Goal: Communication & Community: Answer question/provide support

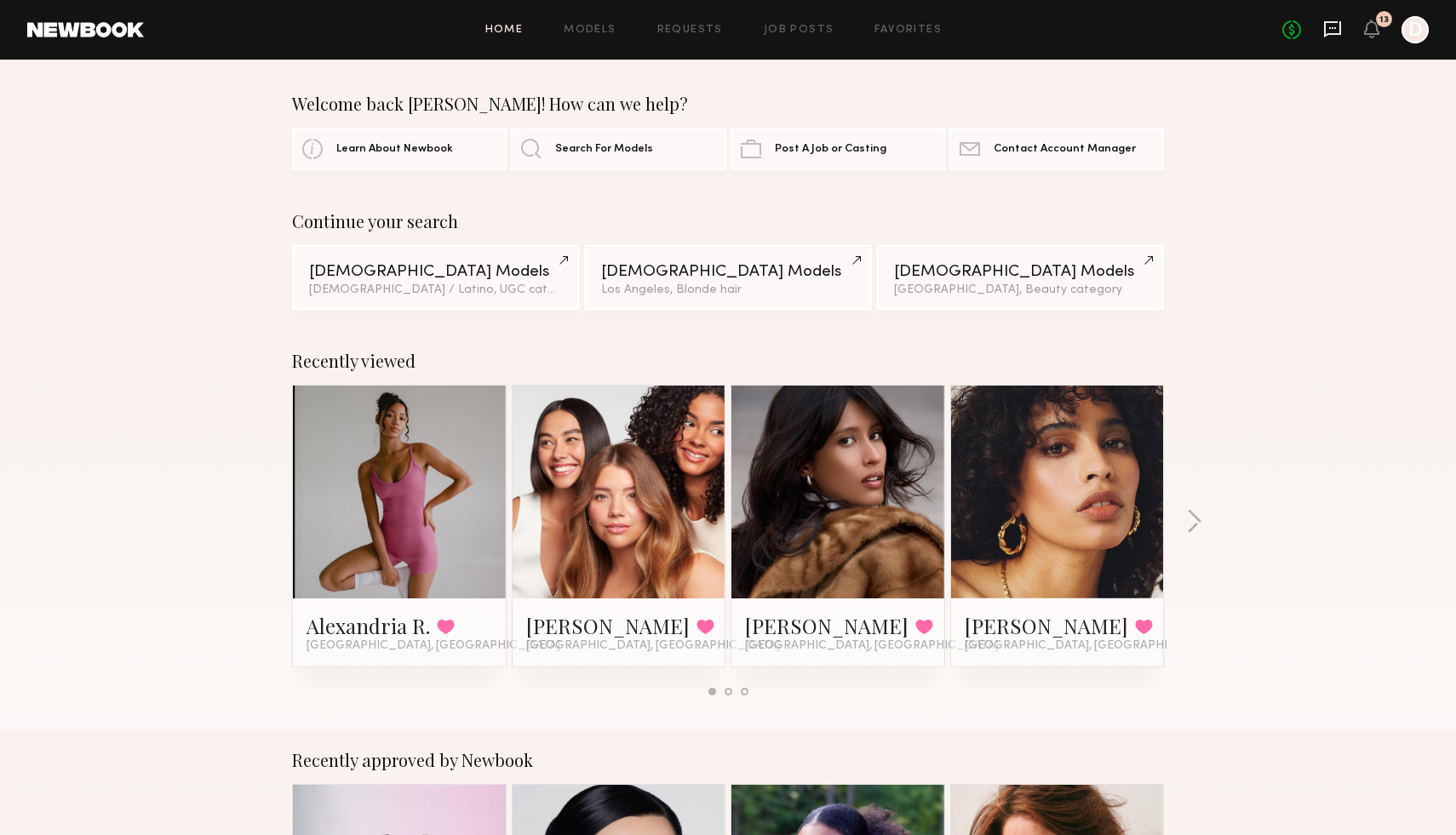
click at [1330, 27] on icon at bounding box center [1332, 28] width 7 height 2
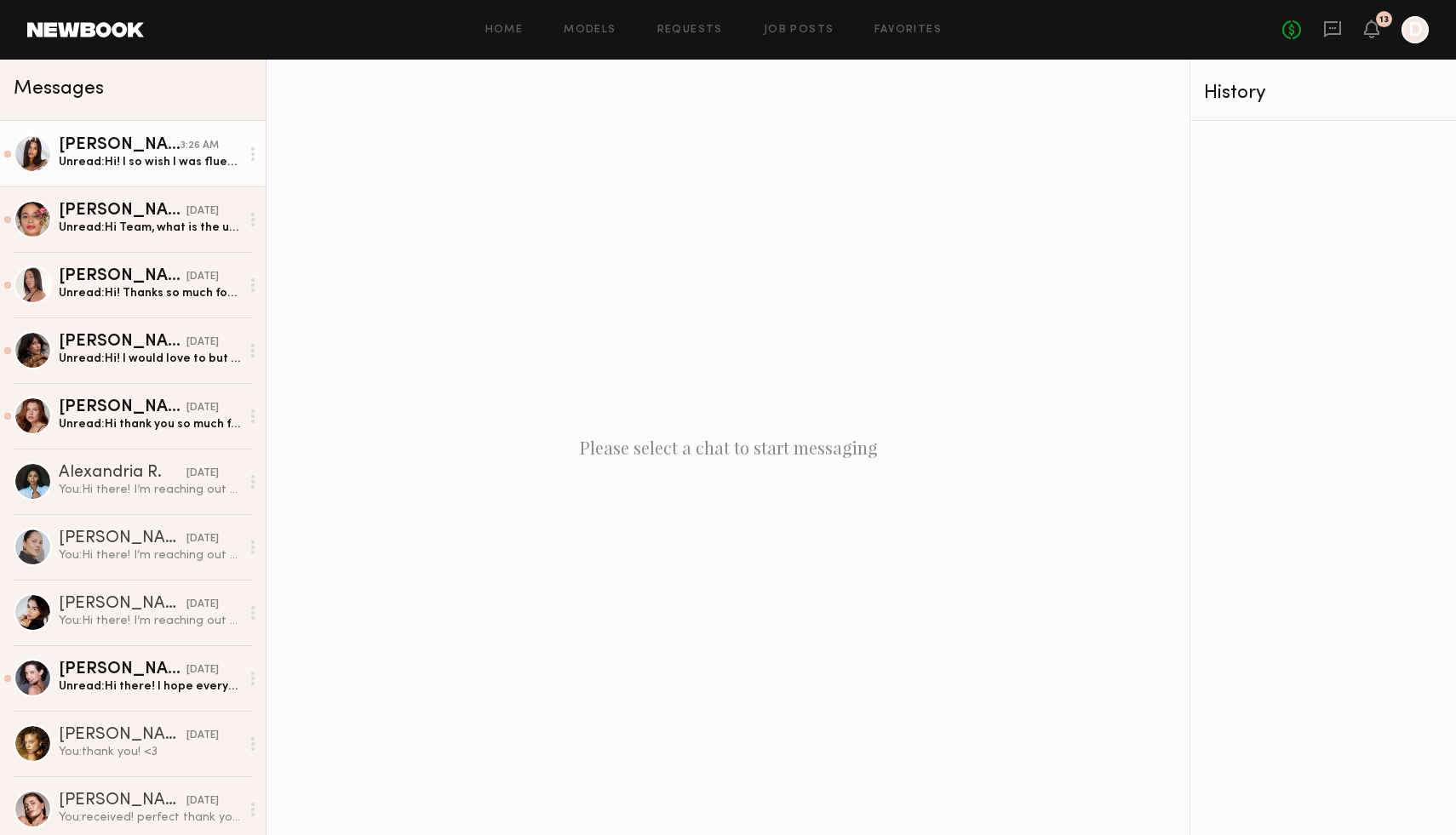
click at [177, 138] on div "[PERSON_NAME]" at bounding box center [119, 145] width 122 height 17
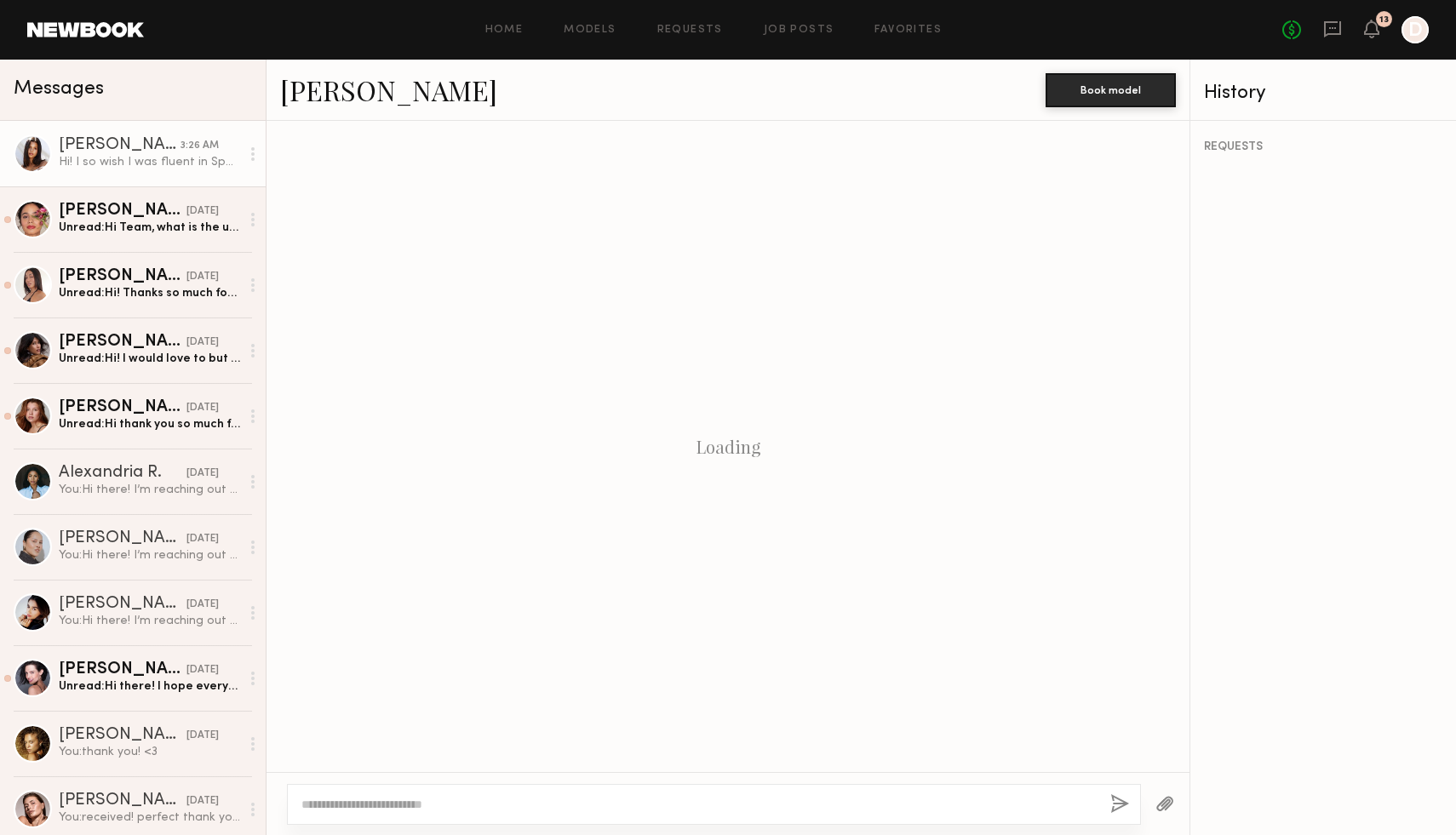
scroll to position [436, 0]
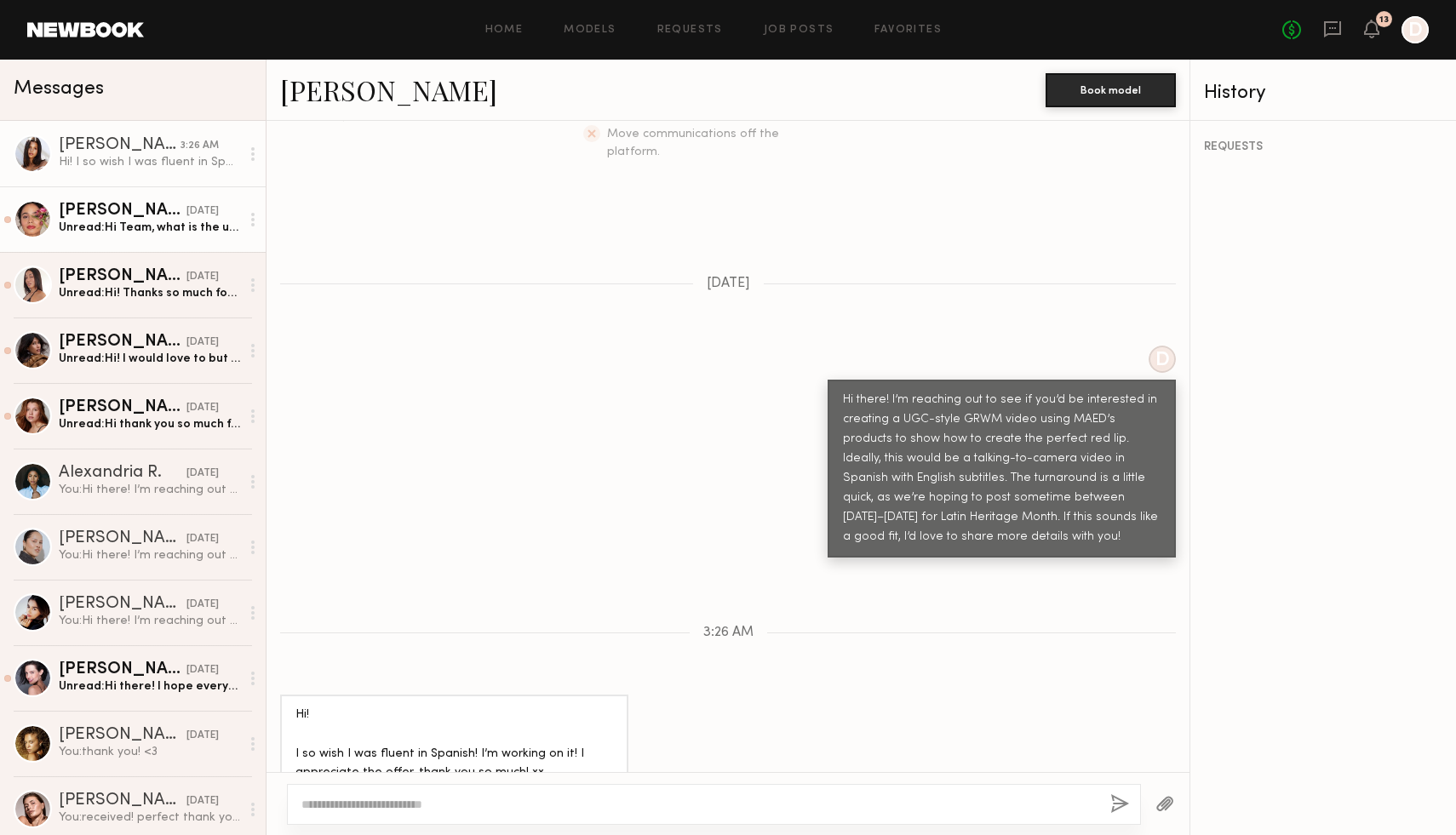
click at [121, 232] on div "Unread: Hi Team, what is the usage and rate for bi lingual" at bounding box center [149, 227] width 181 height 17
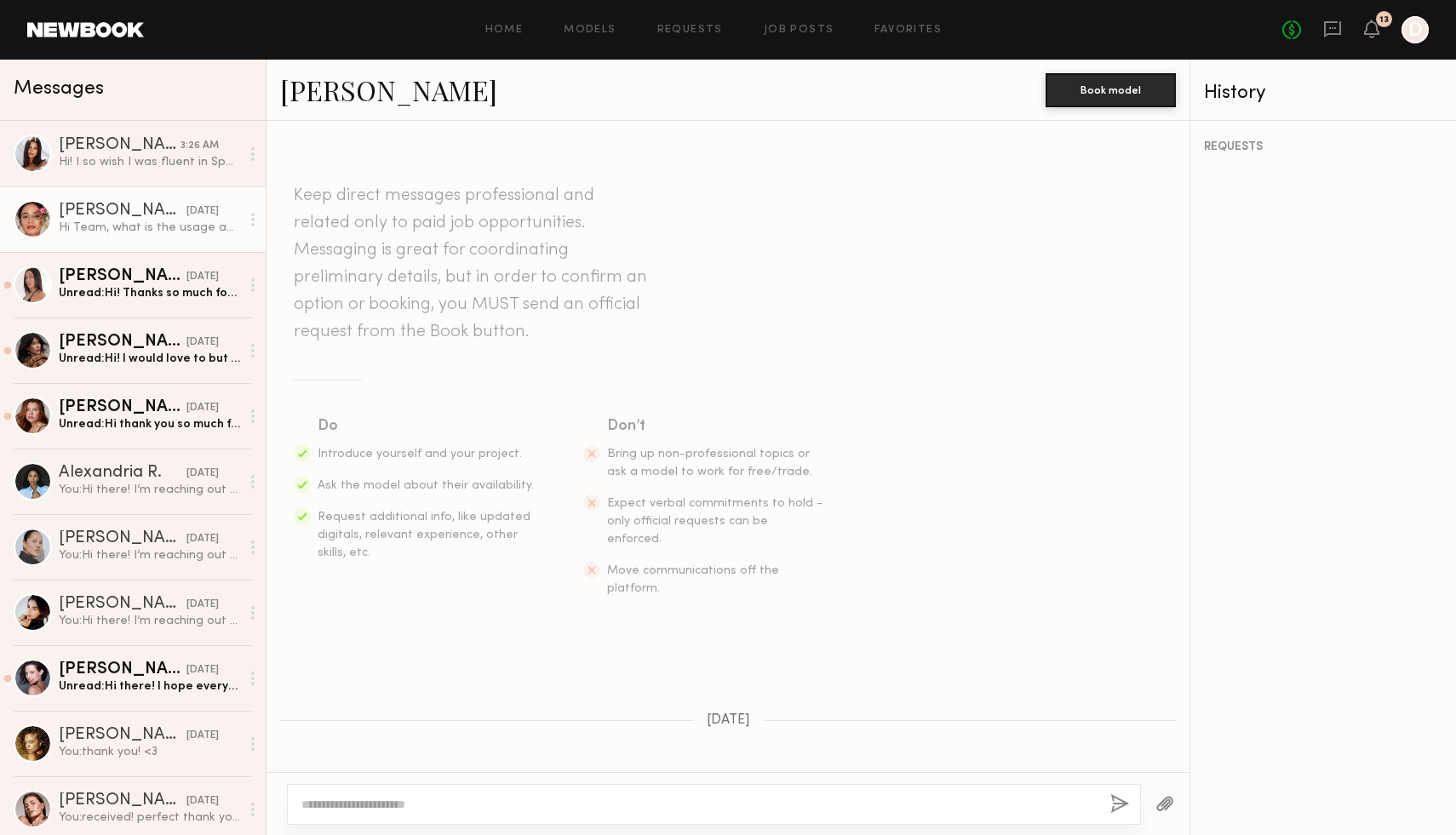
scroll to position [248, 0]
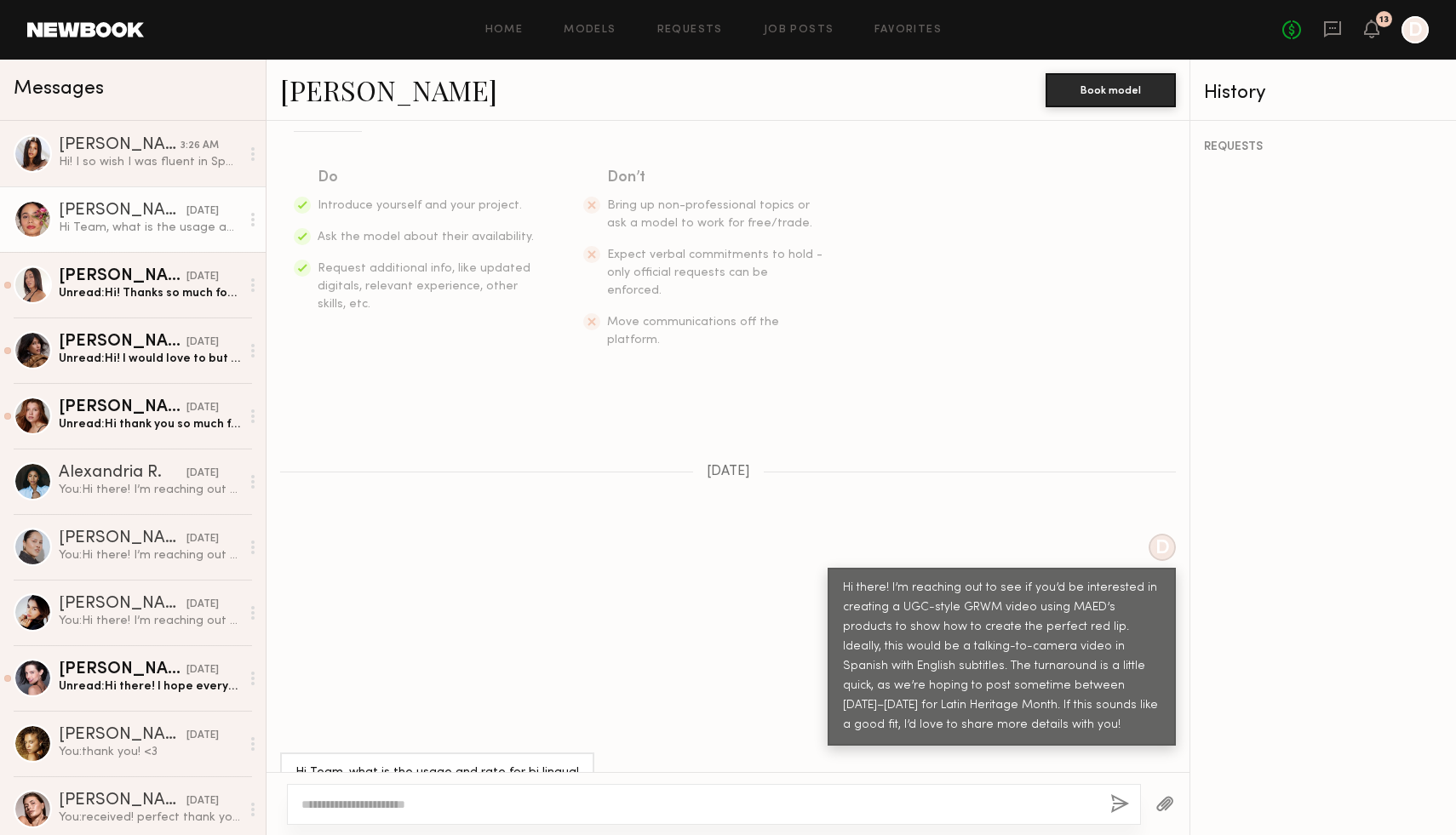
click at [421, 805] on textarea at bounding box center [699, 804] width 795 height 17
type textarea "*"
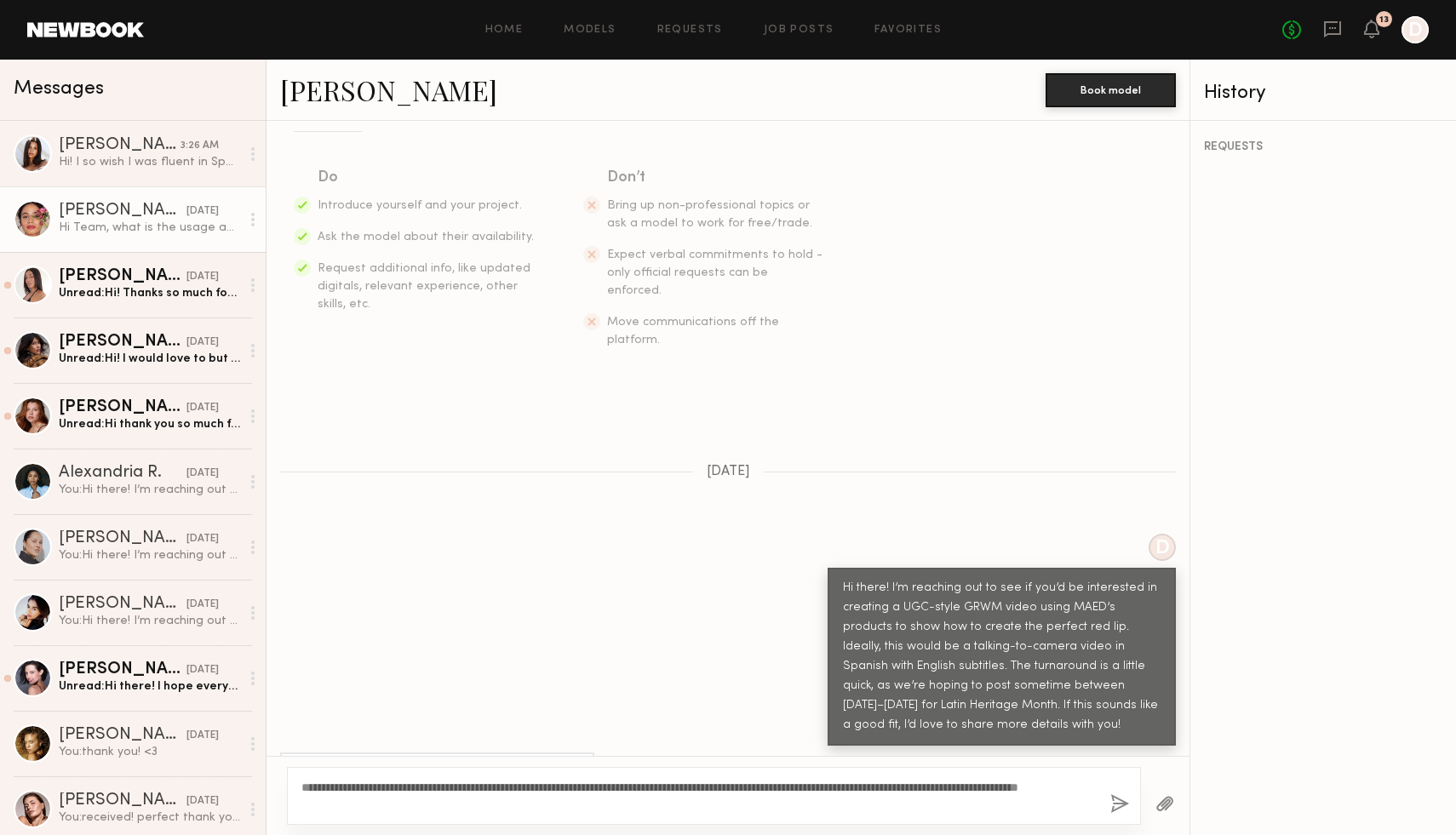
type textarea "**********"
click at [1117, 799] on button "button" at bounding box center [1119, 805] width 19 height 21
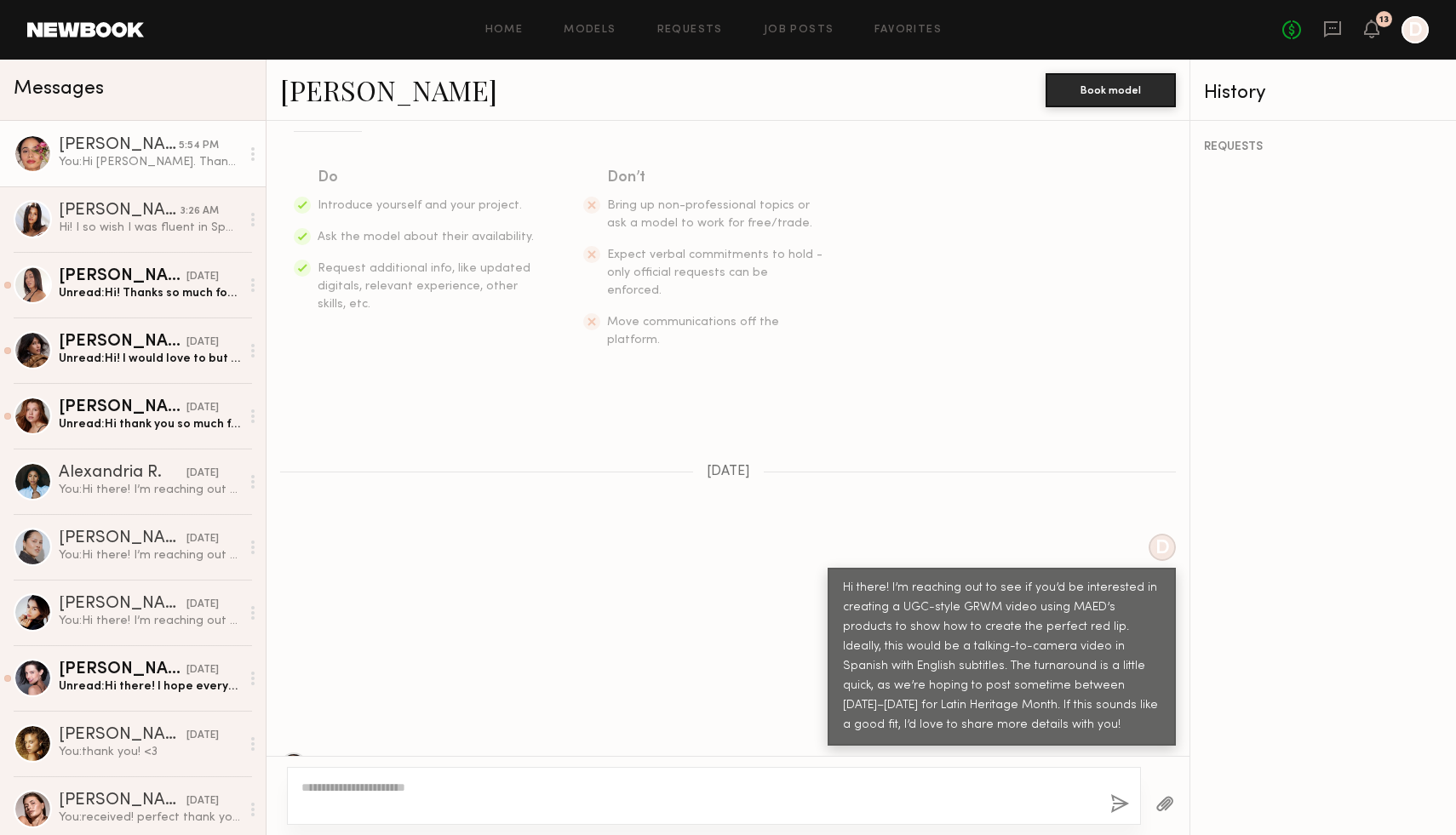
scroll to position [628, 0]
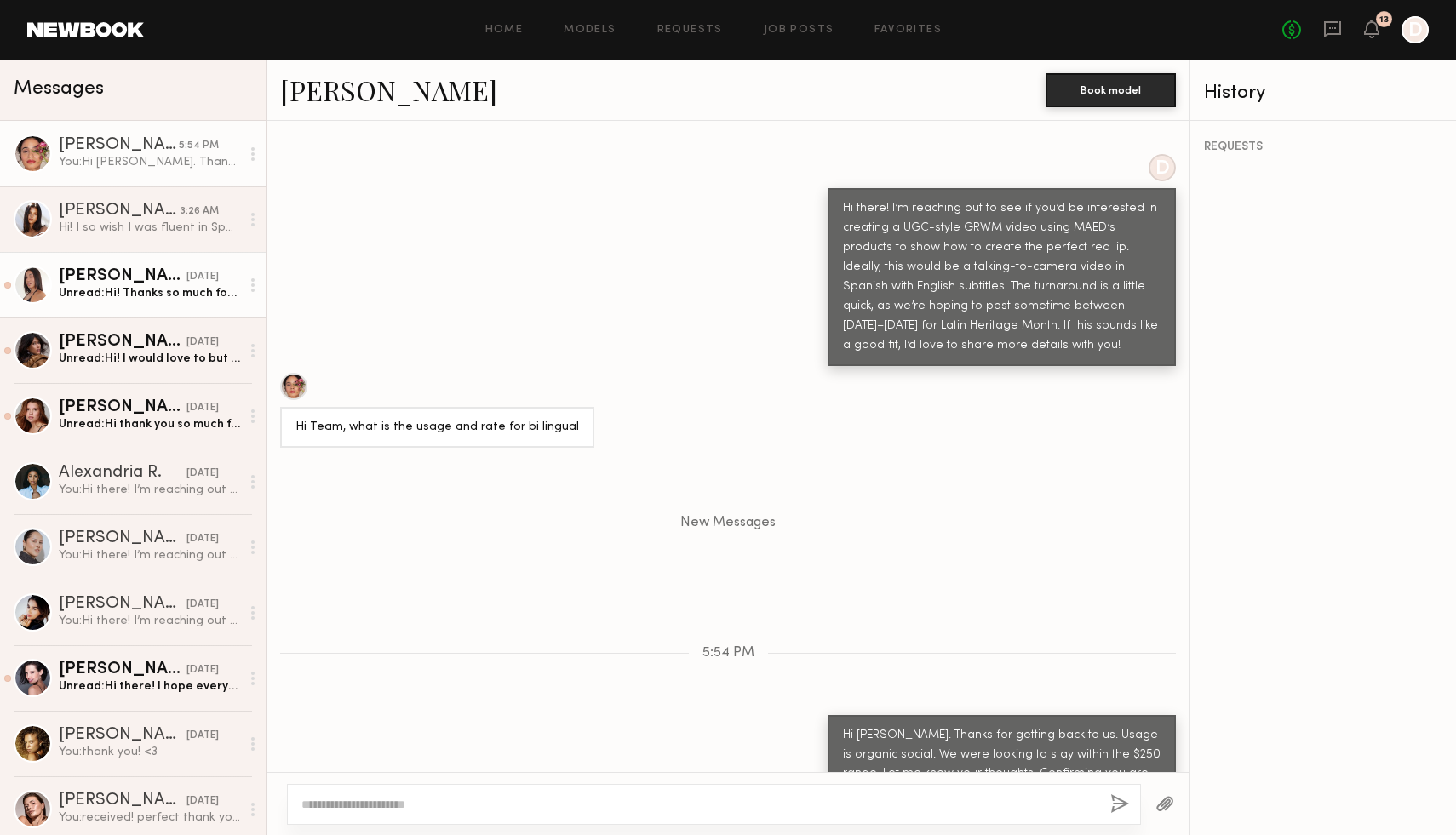
click at [150, 269] on div "[PERSON_NAME]" at bounding box center [122, 276] width 128 height 17
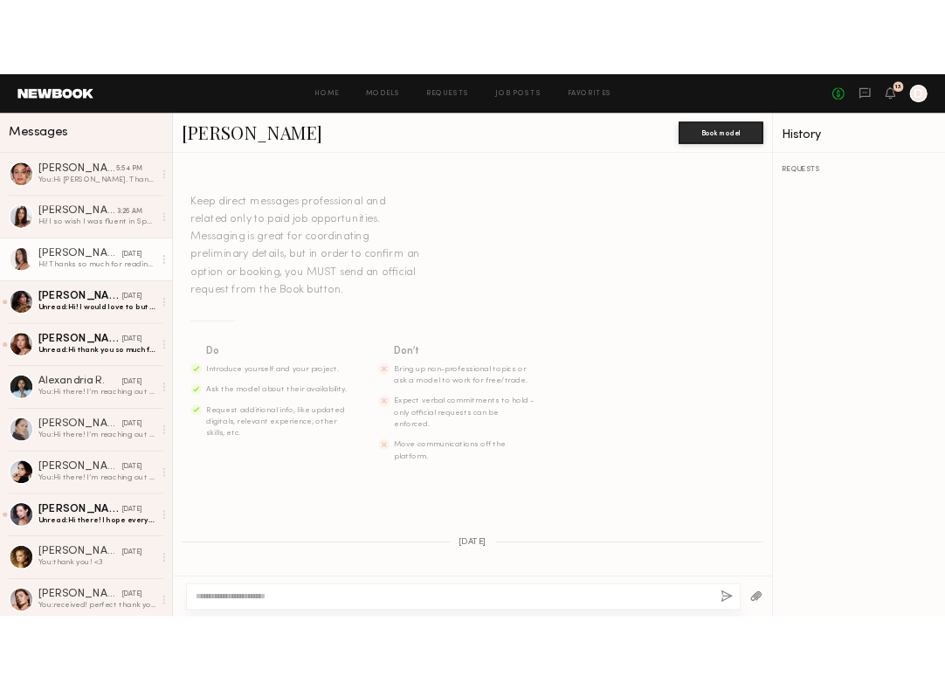
scroll to position [335, 0]
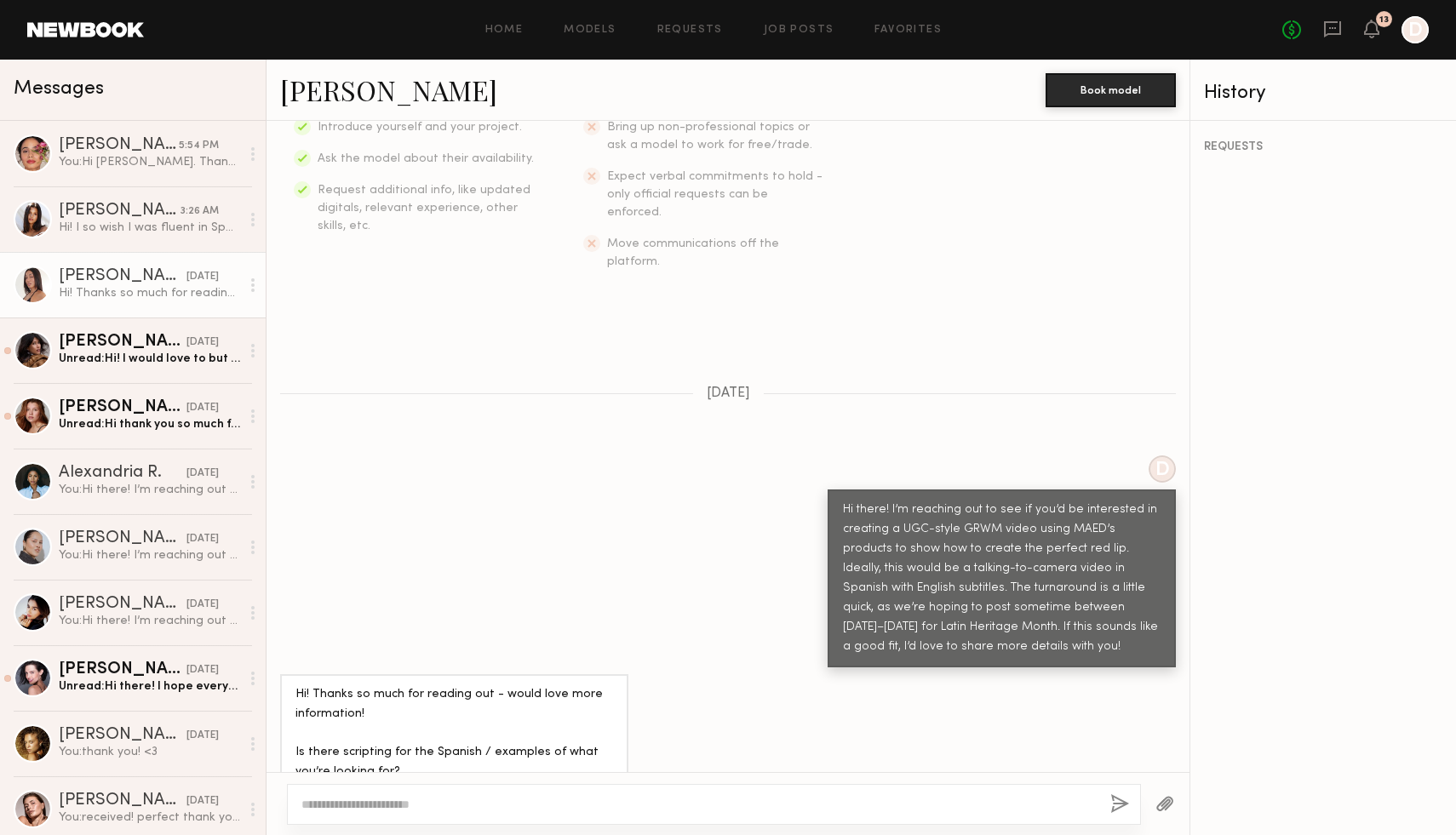
click at [422, 796] on textarea at bounding box center [699, 804] width 795 height 17
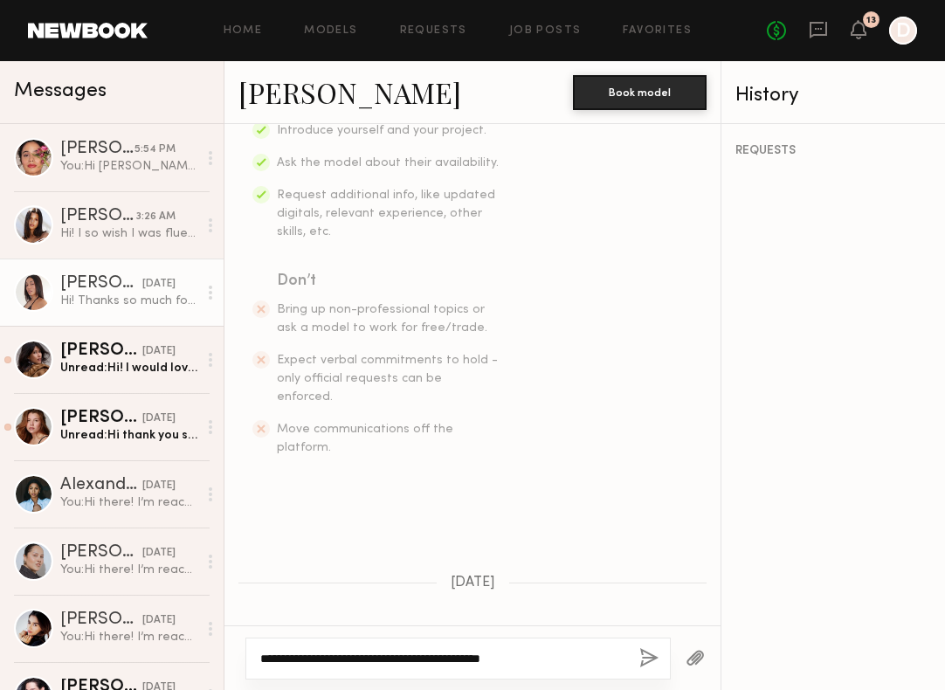
click at [571, 653] on textarea "**********" at bounding box center [442, 658] width 365 height 17
paste textarea "**********"
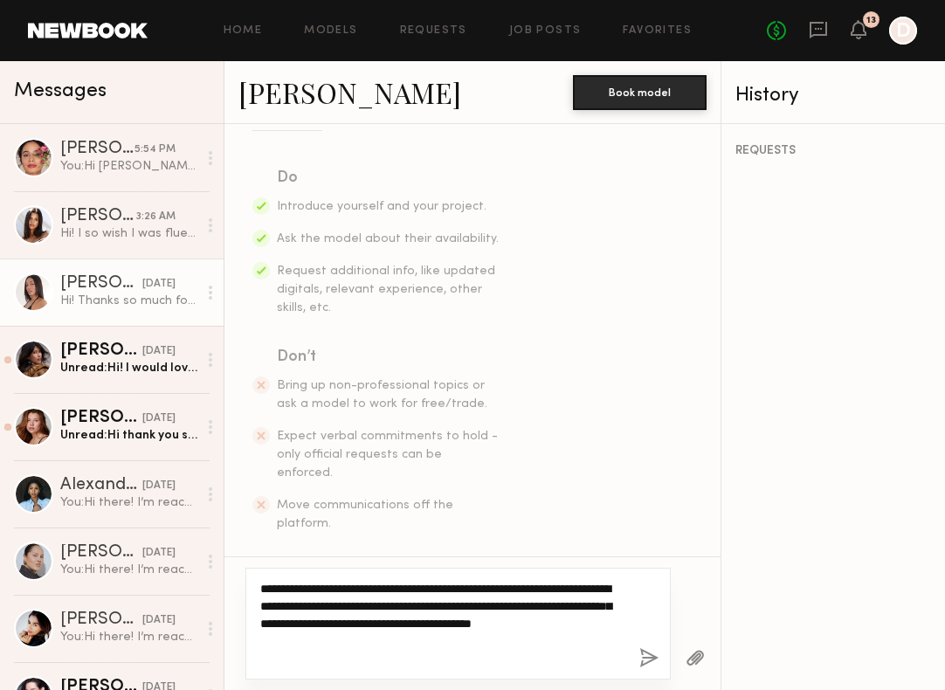
scroll to position [262, 0]
type textarea "**********"
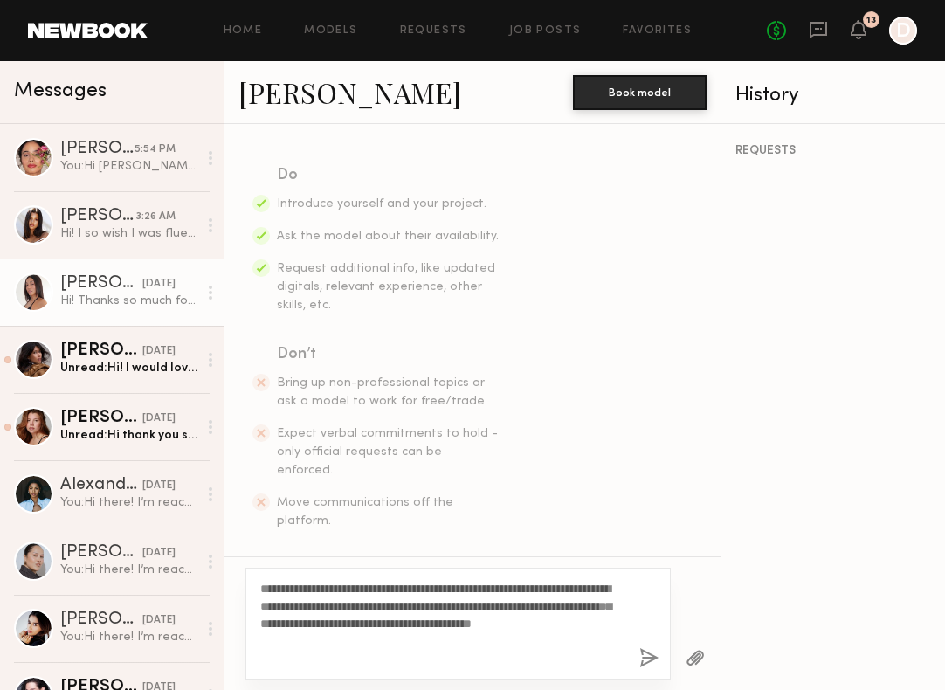
click at [153, 301] on div "Hi! Thanks so much for reading out - would love more information! Is there scri…" at bounding box center [128, 301] width 137 height 17
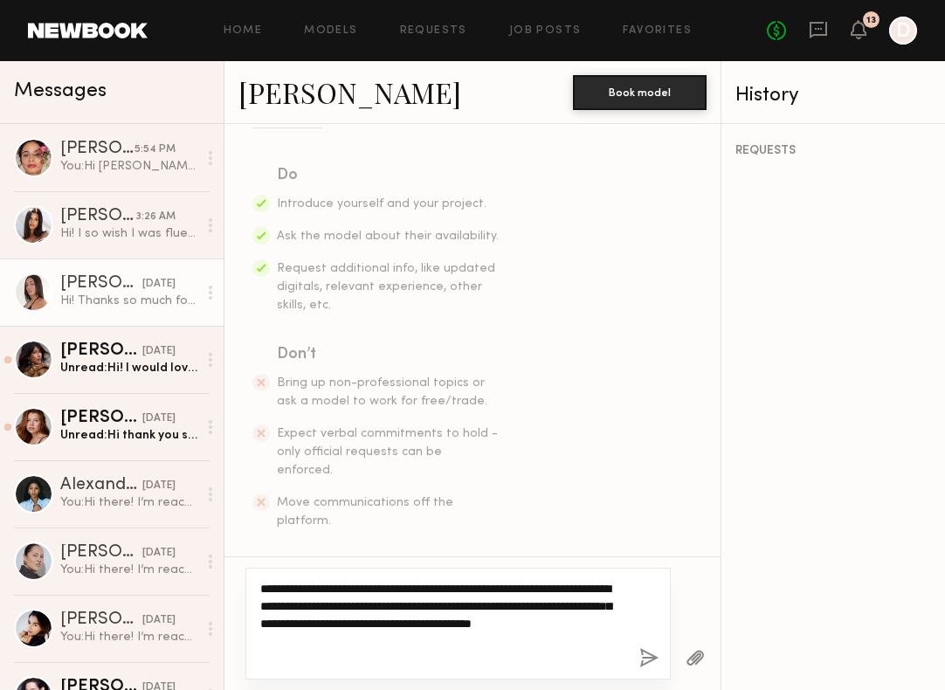
drag, startPoint x: 517, startPoint y: 660, endPoint x: 250, endPoint y: 569, distance: 282.3
click at [250, 569] on div "**********" at bounding box center [457, 624] width 425 height 112
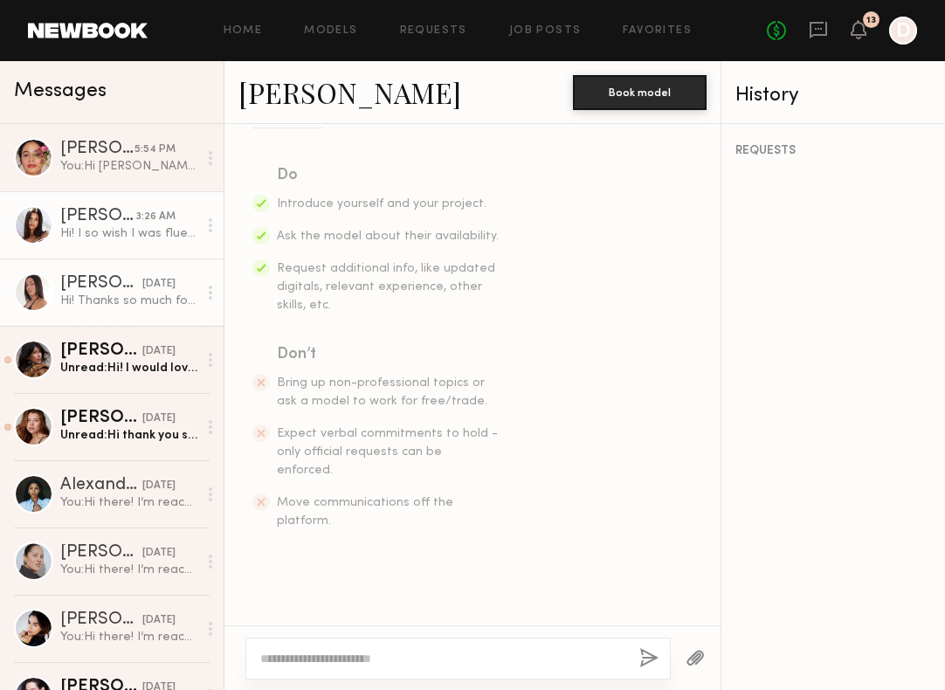
click at [109, 237] on div "Hi! I so wish I was fluent in Spanish! I’m working on it! I appreciate the offe…" at bounding box center [128, 233] width 137 height 17
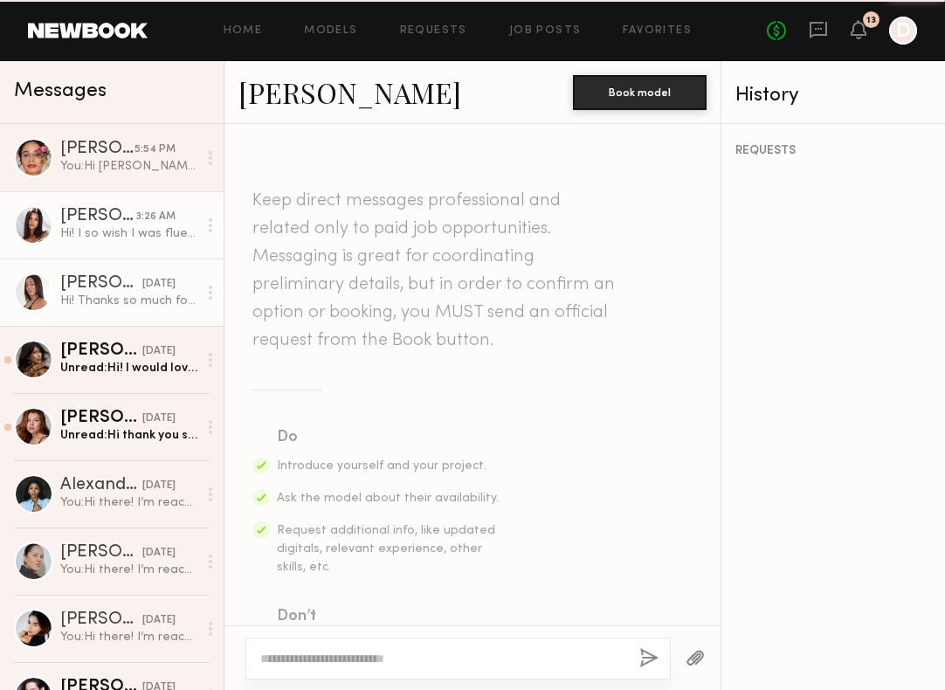
scroll to position [797, 0]
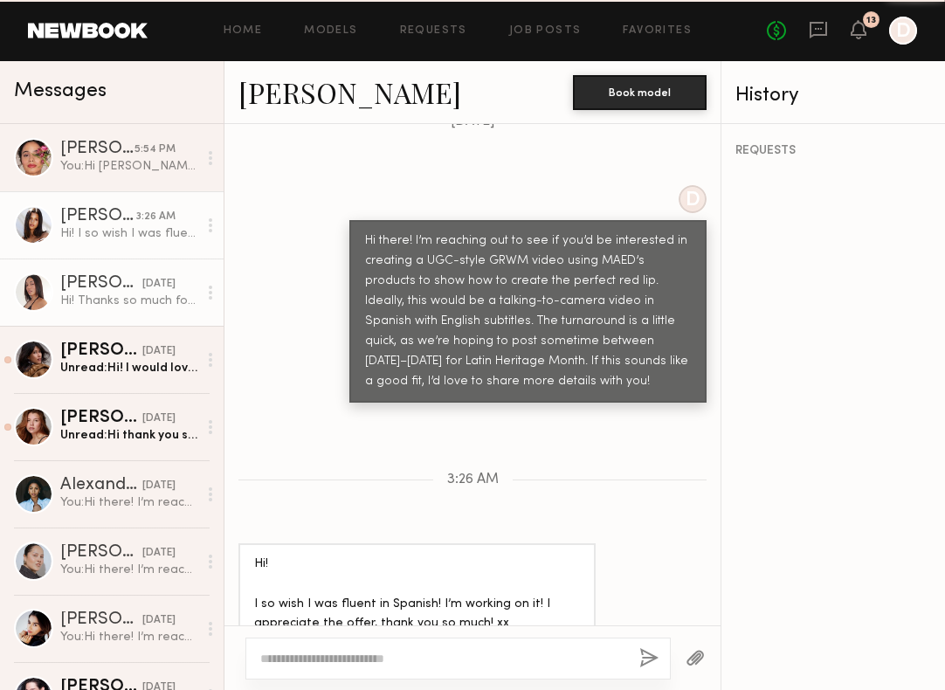
click at [126, 302] on div "Hi! Thanks so much for reading out - would love more information! Is there scri…" at bounding box center [128, 301] width 137 height 17
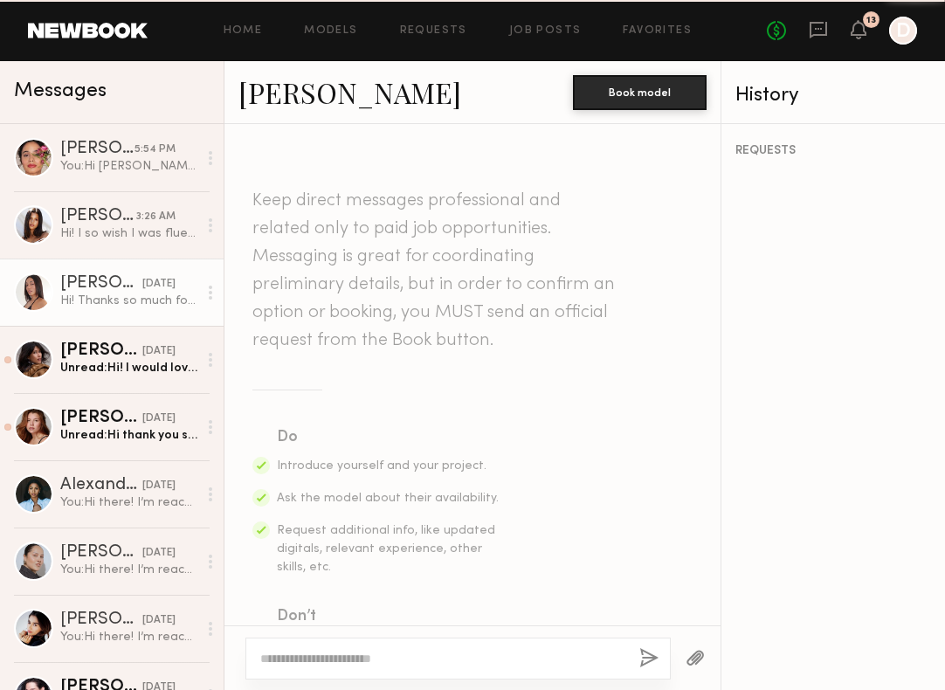
scroll to position [684, 0]
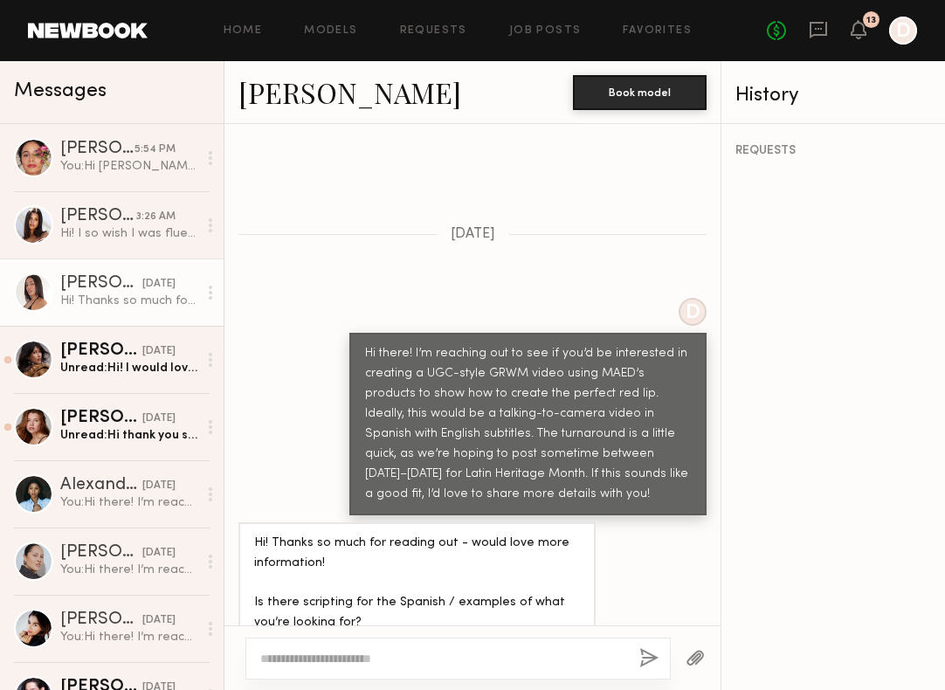
click at [367, 648] on div at bounding box center [457, 659] width 425 height 42
click at [362, 650] on textarea at bounding box center [442, 658] width 365 height 17
paste textarea "**********"
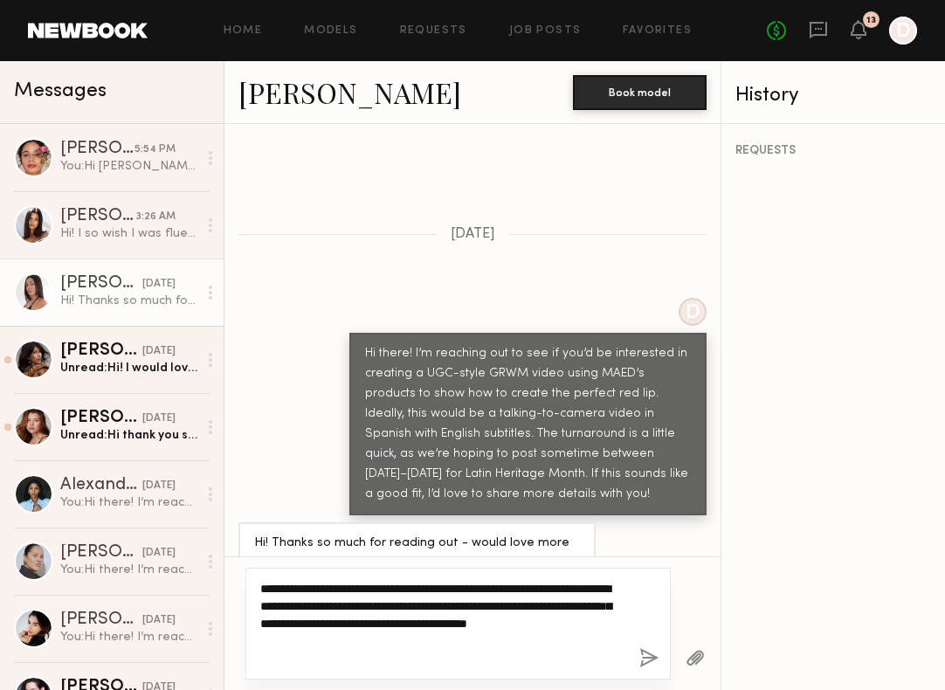
type textarea "**********"
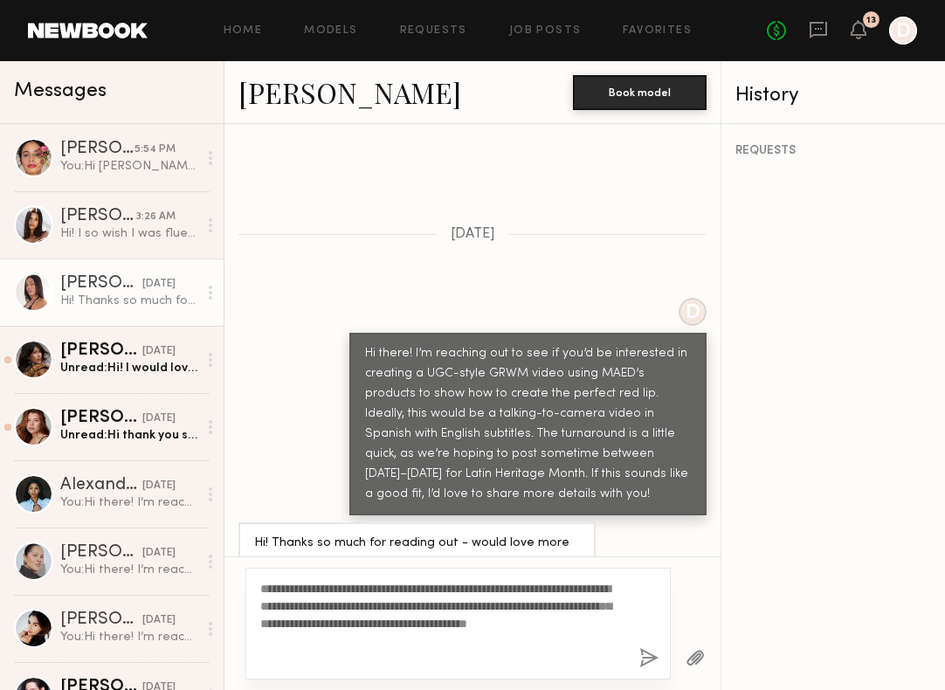
click at [657, 655] on button "button" at bounding box center [648, 659] width 19 height 22
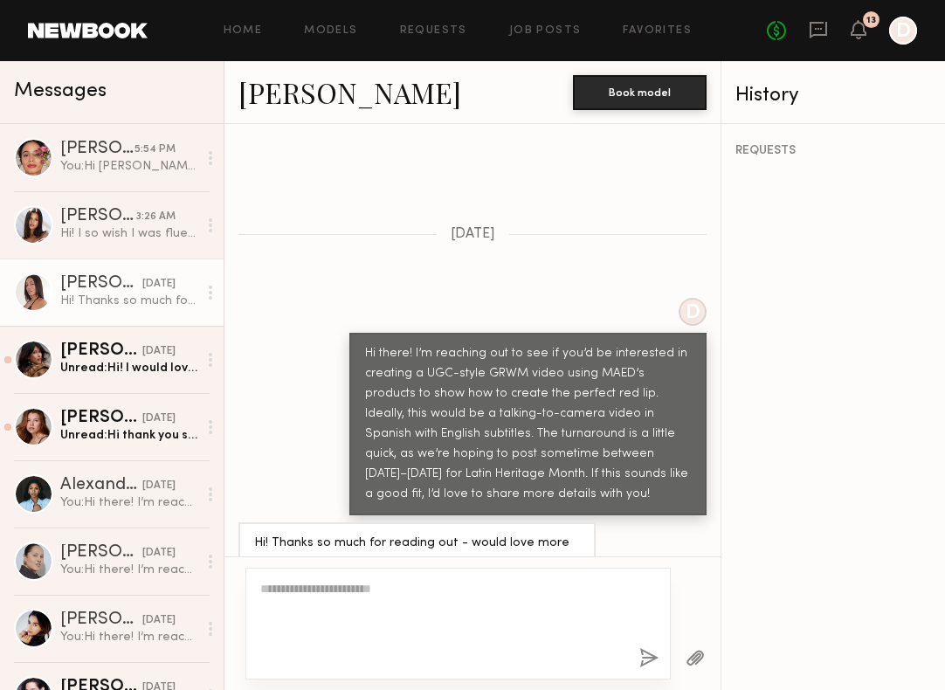
scroll to position [1113, 0]
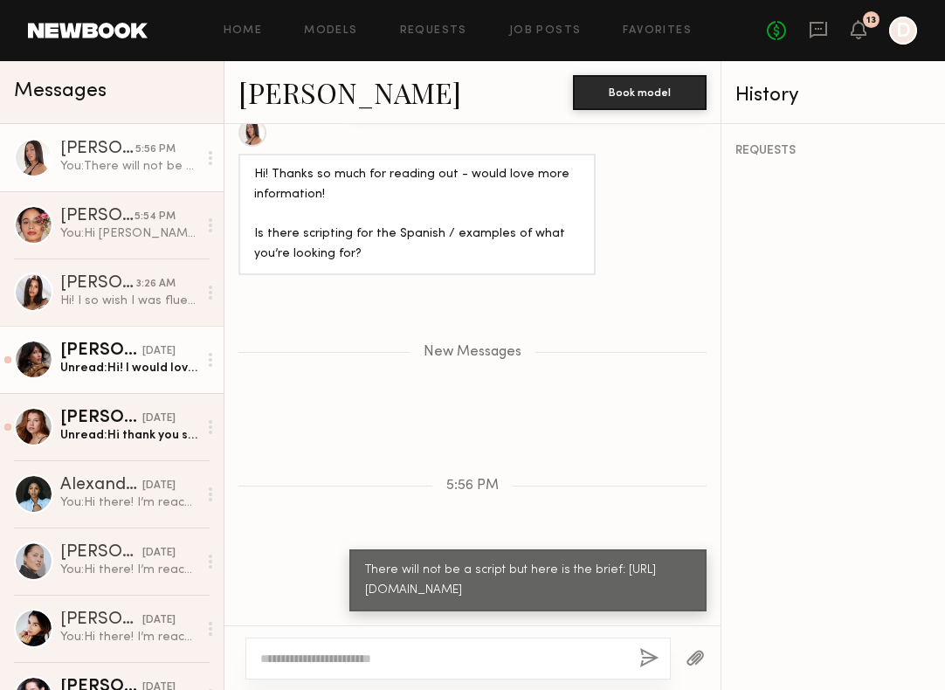
click at [139, 383] on link "[PERSON_NAME] [DATE] Unread: Hi! I would love to but I actually don’t speak Spa…" at bounding box center [112, 359] width 224 height 67
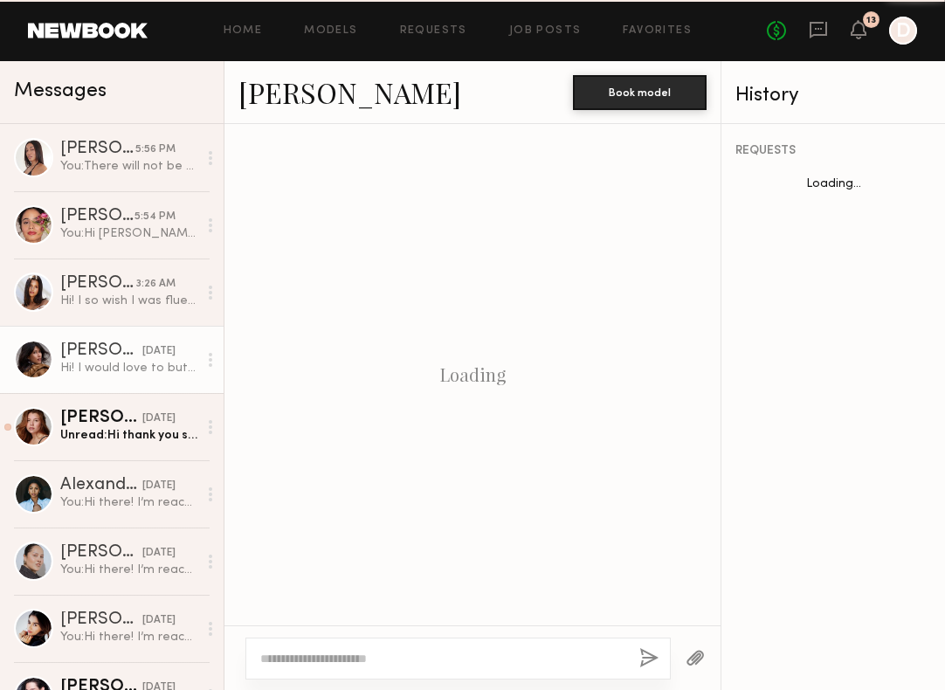
scroll to position [644, 0]
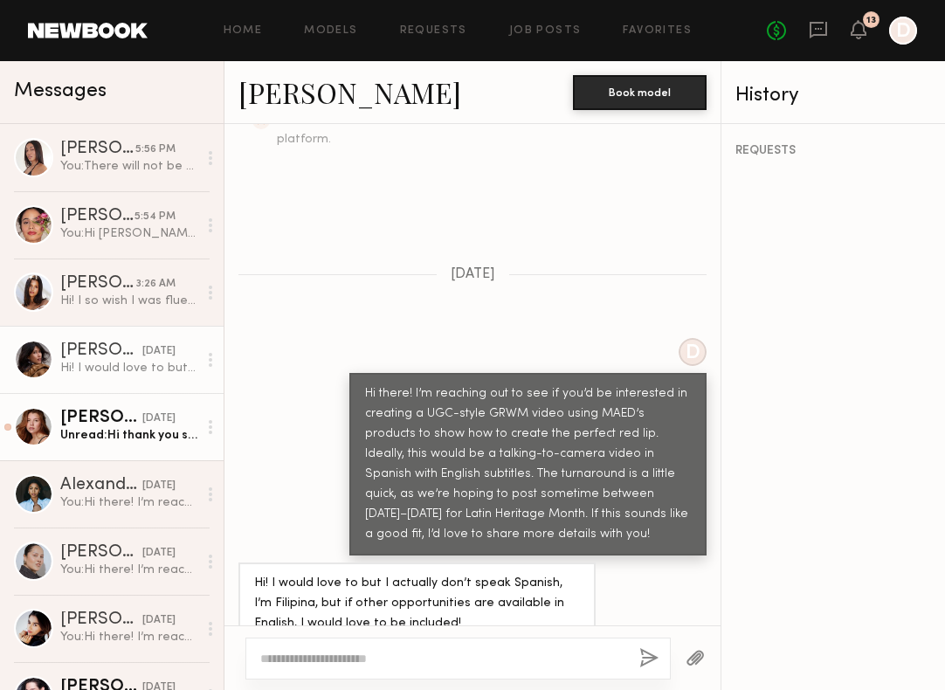
click at [120, 430] on div "Unread: Hi thank you so much for reaching out! I would absolutely love to take …" at bounding box center [128, 435] width 137 height 17
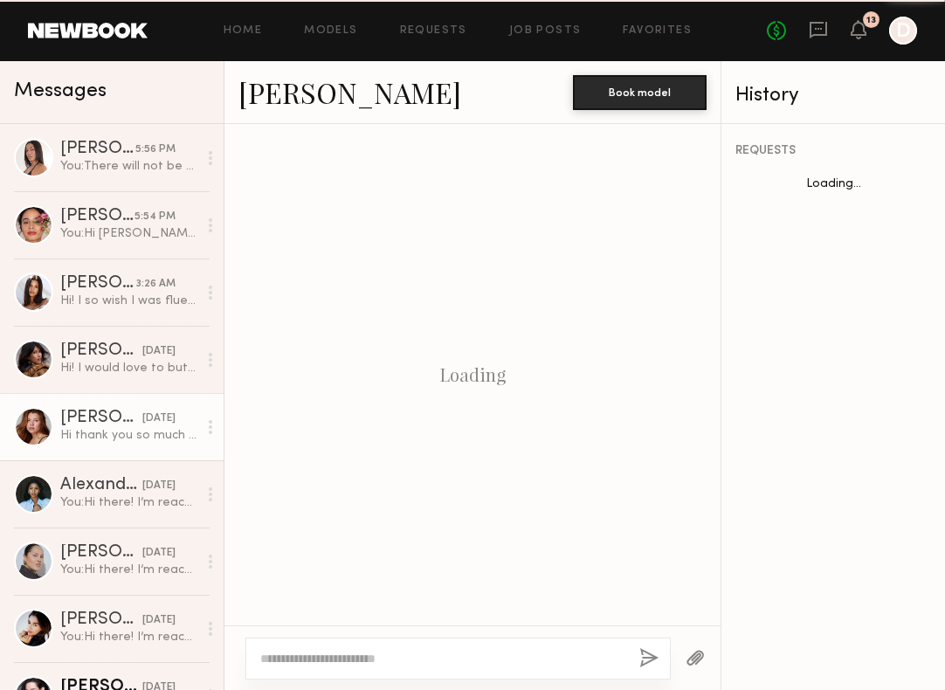
scroll to position [664, 0]
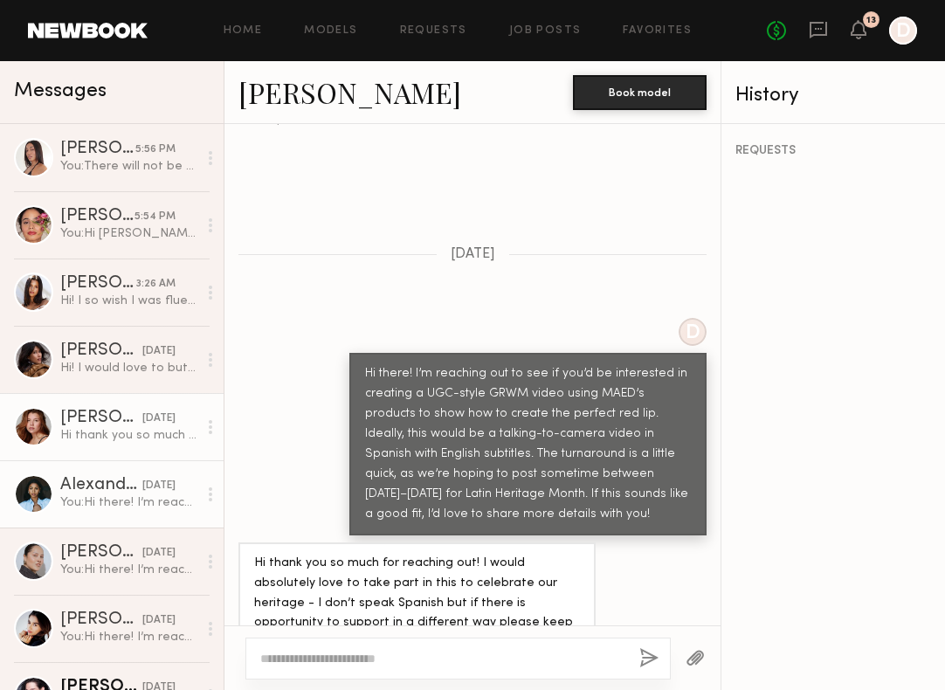
click at [146, 500] on div "You: Hi there! I’m reaching out to see if you’d be interested in creating a UGC…" at bounding box center [128, 502] width 137 height 17
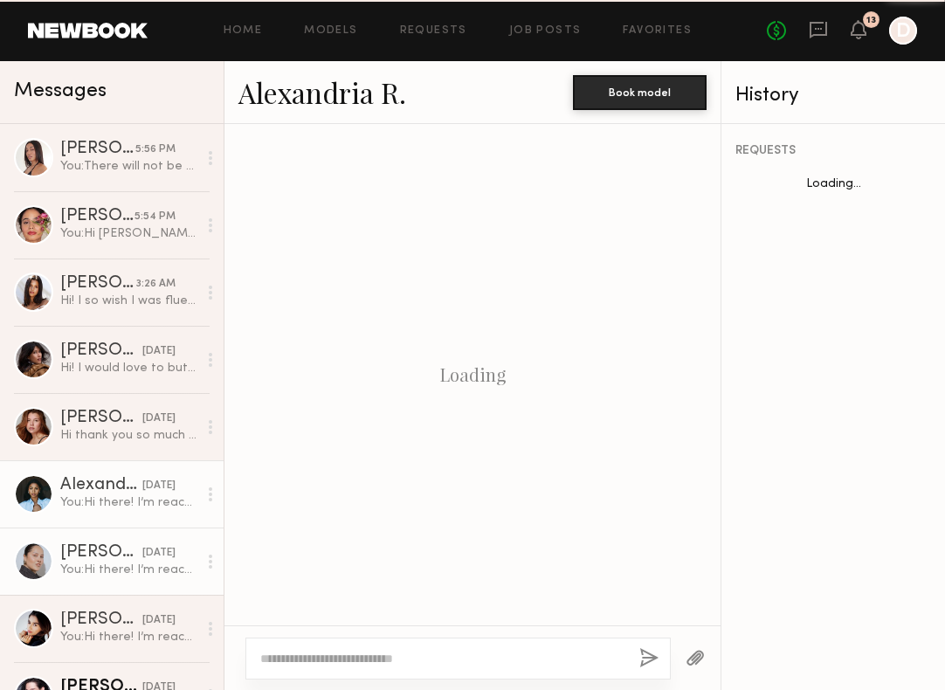
scroll to position [1313, 0]
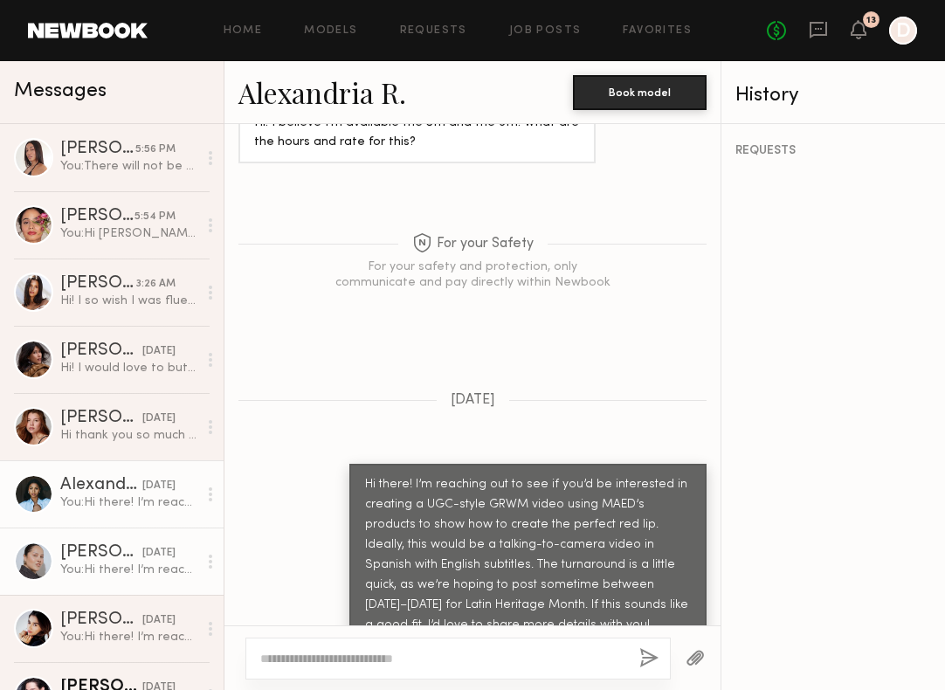
click at [124, 555] on div "[PERSON_NAME]" at bounding box center [101, 552] width 82 height 17
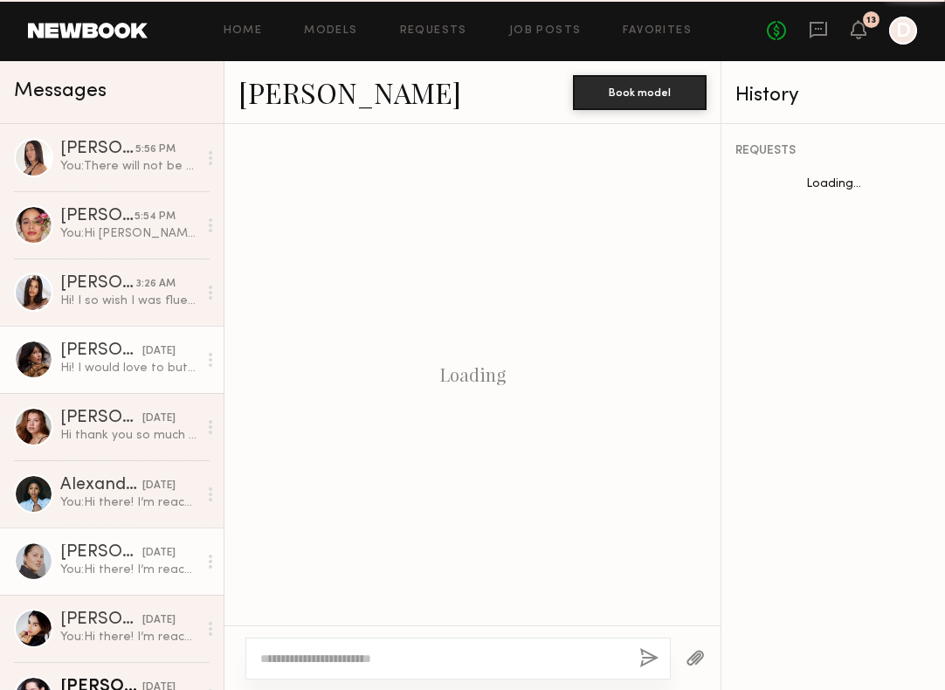
scroll to position [555, 0]
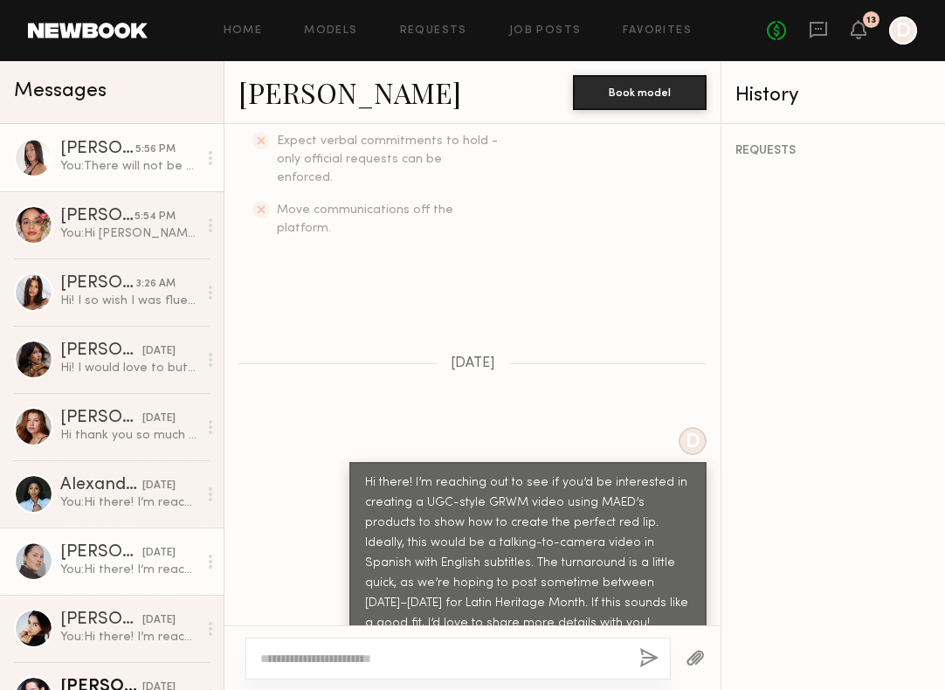
click at [112, 179] on link "[PERSON_NAME] 5:56 PM You: There will not be a script but here is the brief: [U…" at bounding box center [112, 157] width 224 height 67
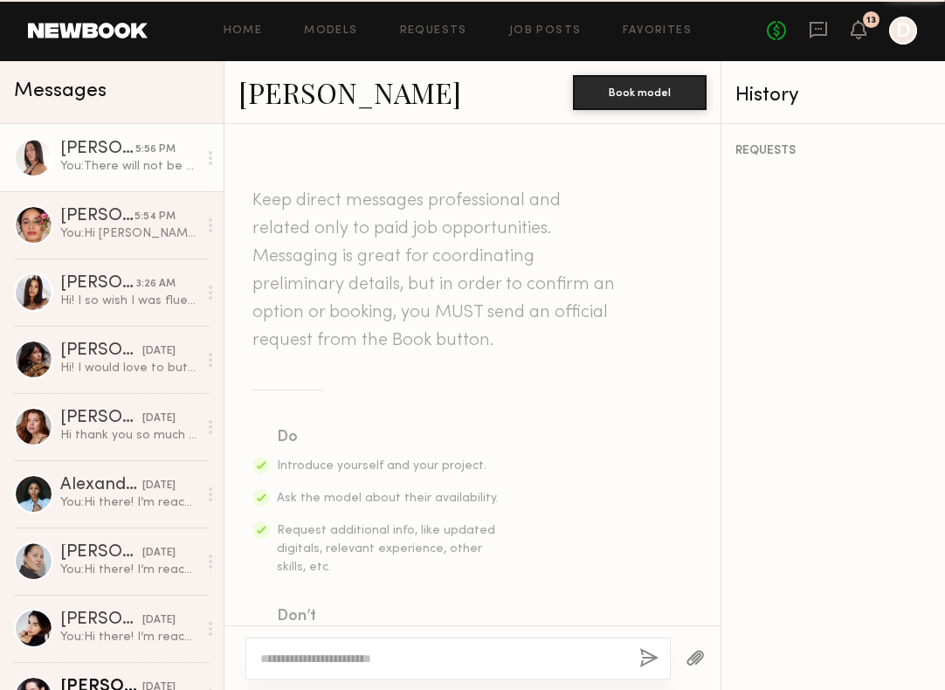
scroll to position [980, 0]
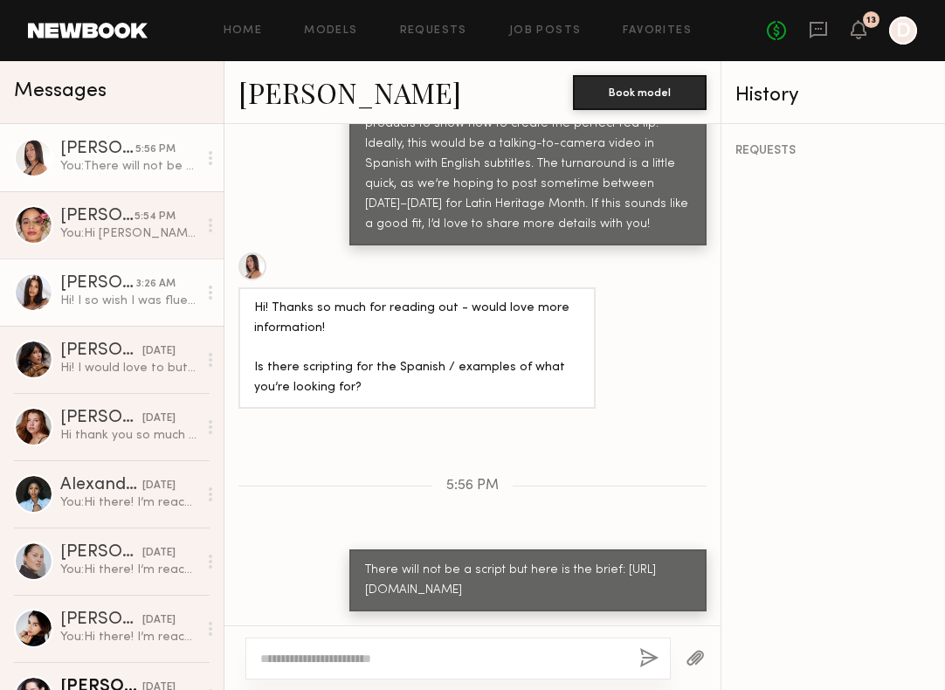
click at [123, 308] on div "Hi! I so wish I was fluent in Spanish! I’m working on it! I appreciate the offe…" at bounding box center [128, 301] width 137 height 17
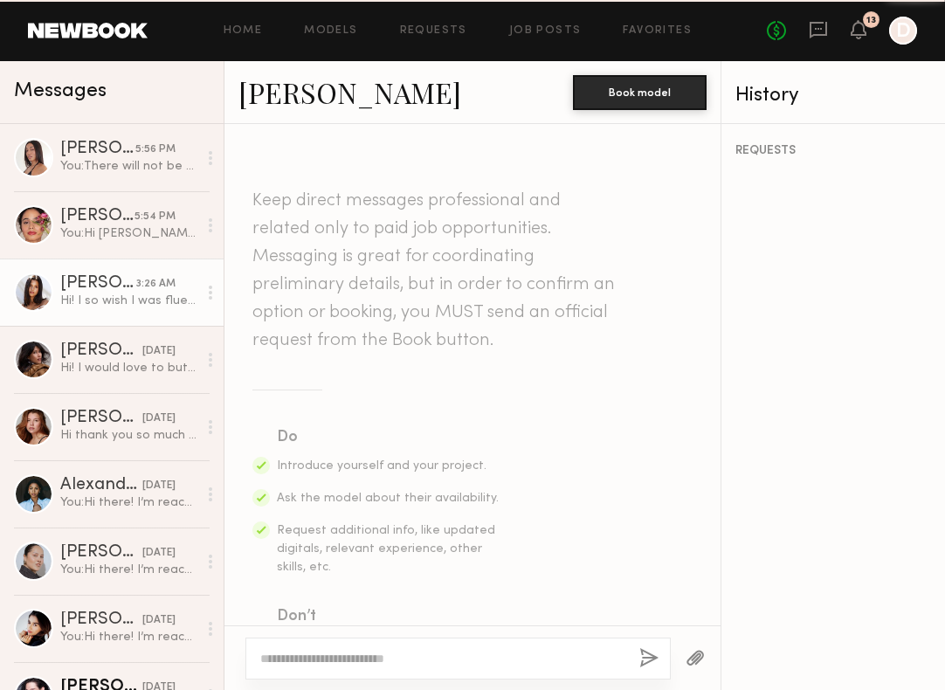
scroll to position [797, 0]
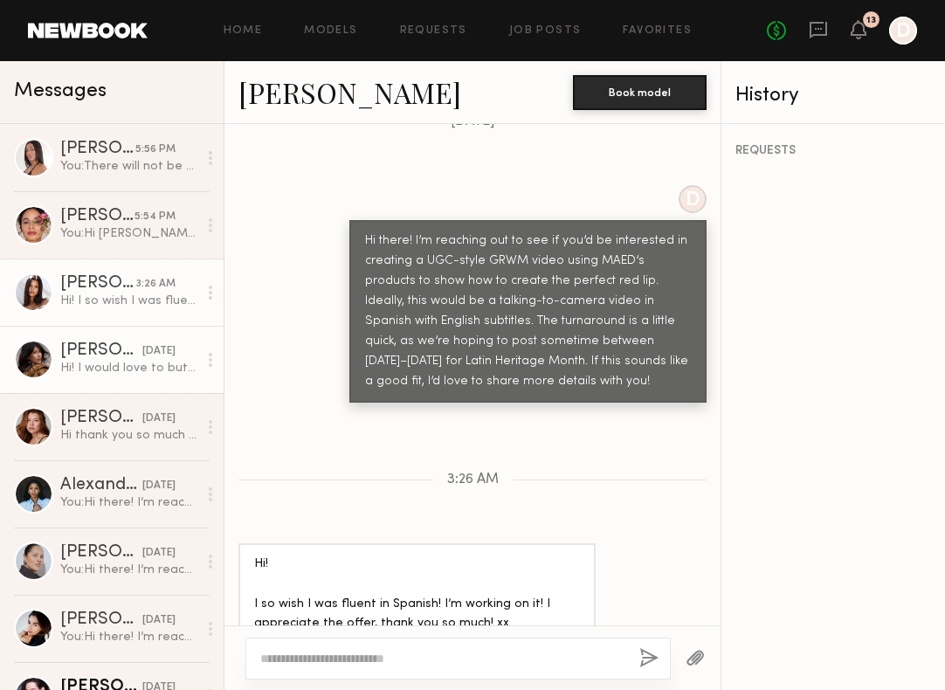
click at [124, 341] on link "[PERSON_NAME] [DATE] Hi! I would love to but I actually don’t speak Spanish, I’…" at bounding box center [112, 359] width 224 height 67
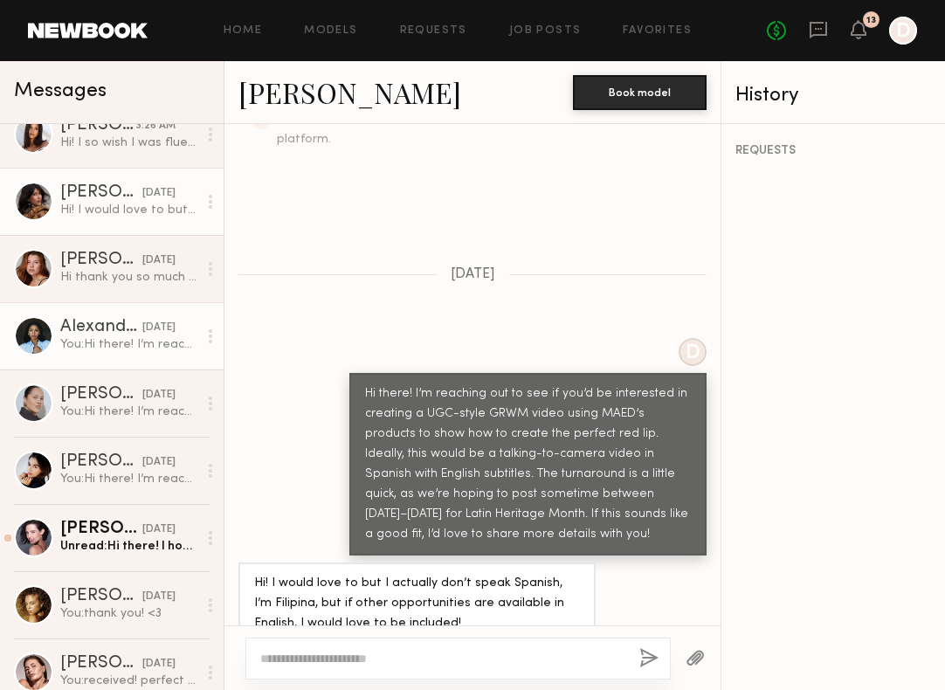
scroll to position [169, 0]
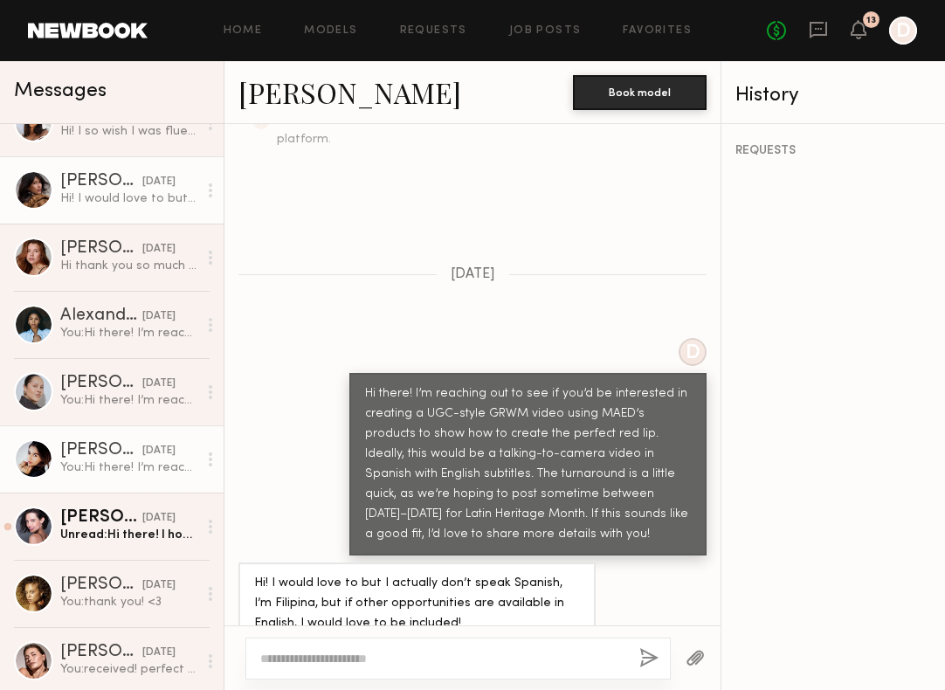
click at [109, 455] on div "[PERSON_NAME]" at bounding box center [101, 450] width 82 height 17
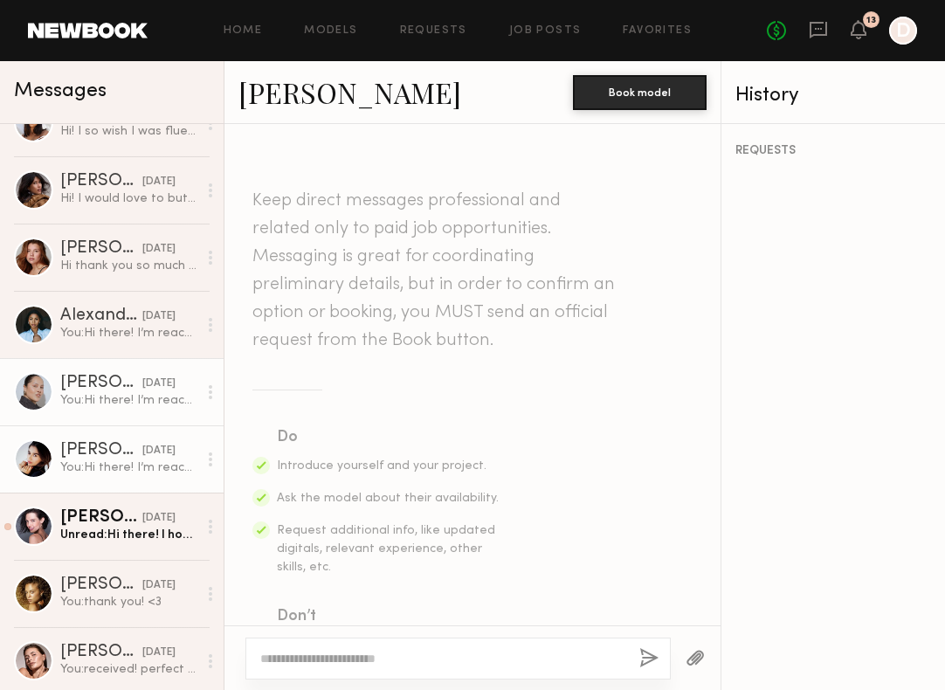
scroll to position [555, 0]
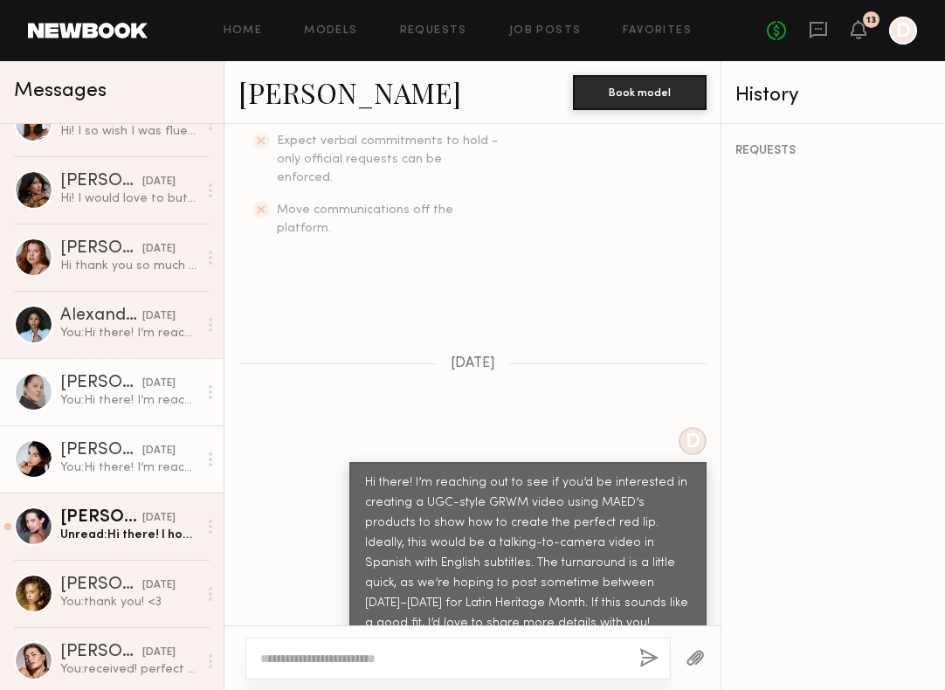
click at [109, 407] on div "You: Hi there! I’m reaching out to see if you’d be interested in creating a UGC…" at bounding box center [128, 400] width 137 height 17
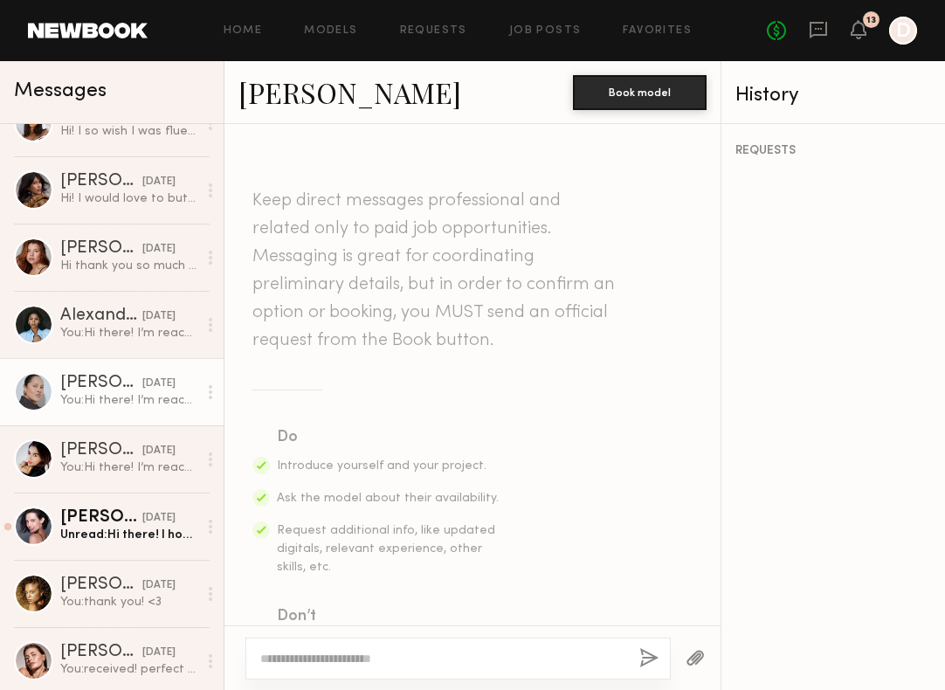
scroll to position [555, 0]
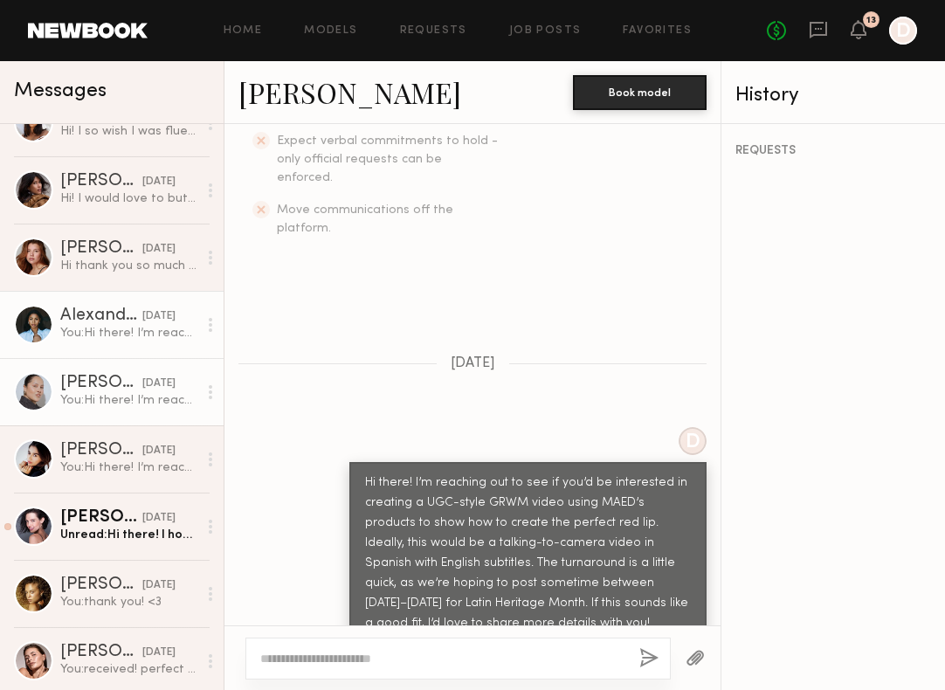
click at [106, 321] on div "Alexandria R." at bounding box center [101, 316] width 82 height 17
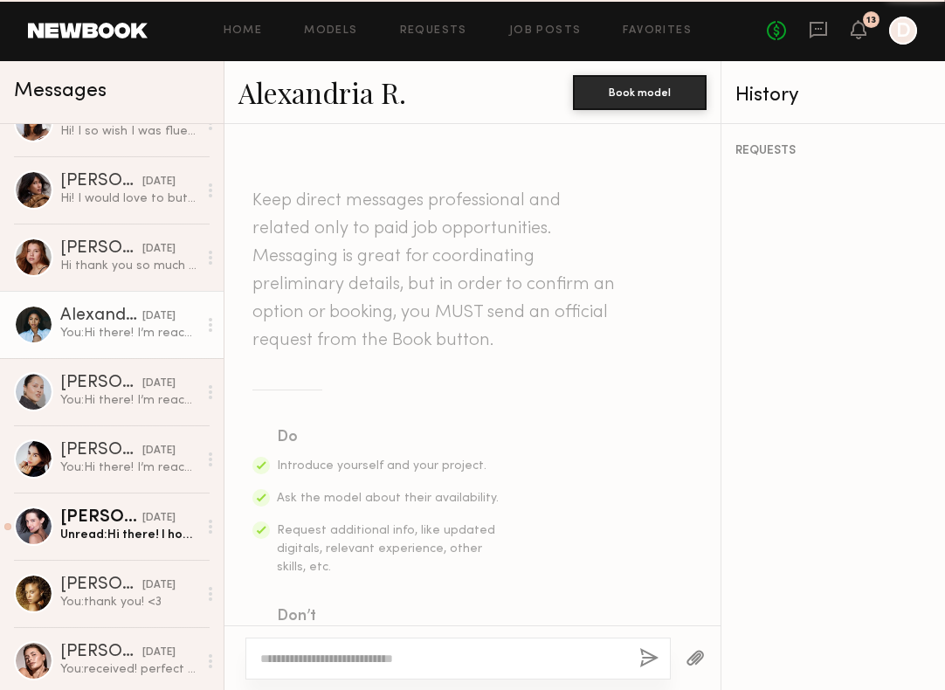
scroll to position [1313, 0]
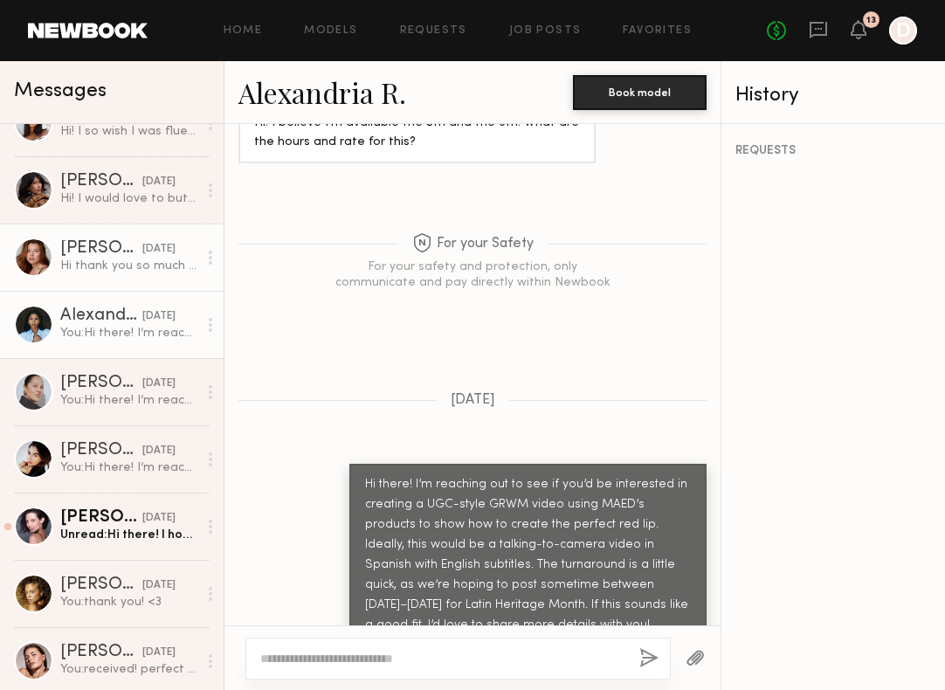
click at [106, 255] on div "[PERSON_NAME]" at bounding box center [101, 248] width 82 height 17
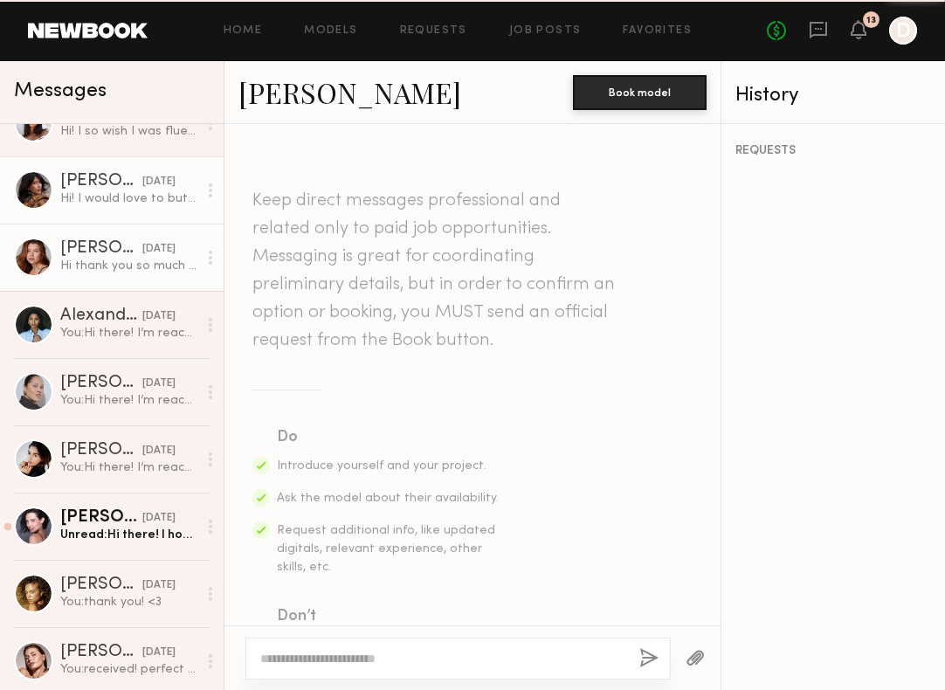
scroll to position [664, 0]
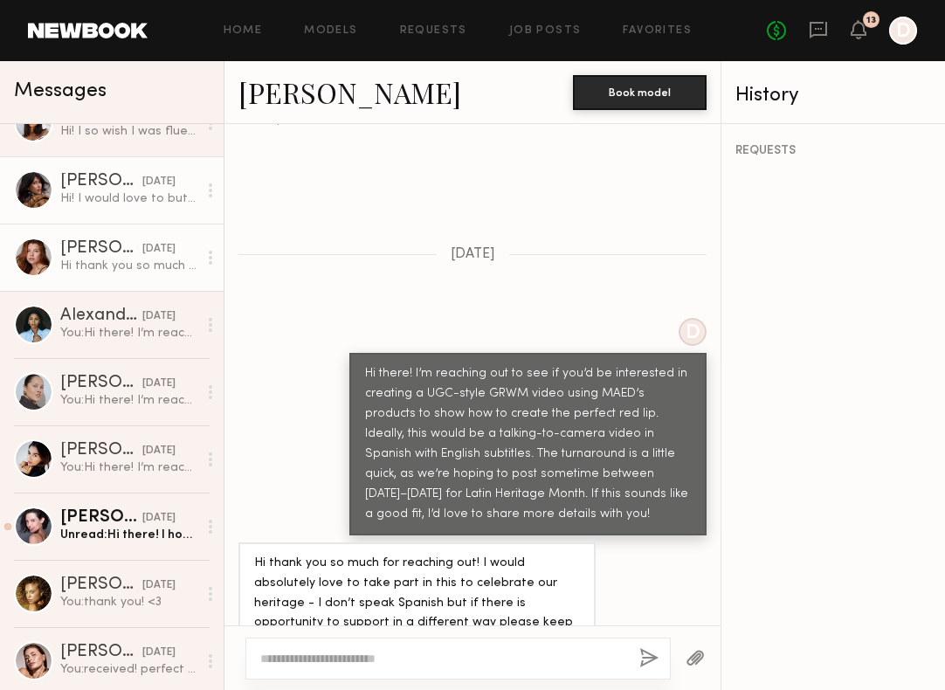
click at [121, 211] on link "[PERSON_NAME] [DATE] Hi! I would love to but I actually don’t speak Spanish, I’…" at bounding box center [112, 189] width 224 height 67
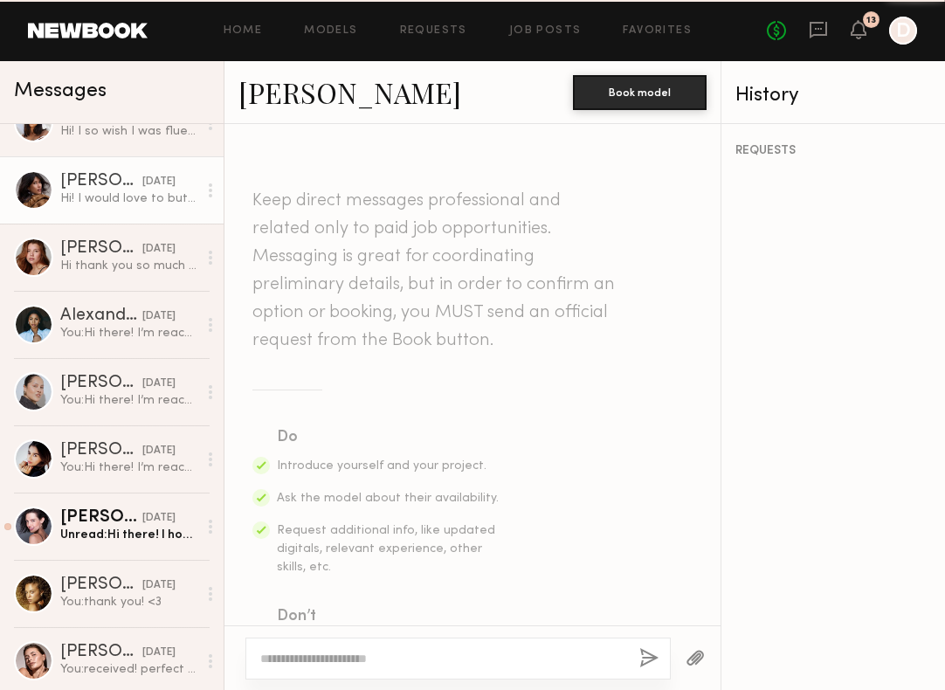
scroll to position [644, 0]
